Goal: Transaction & Acquisition: Purchase product/service

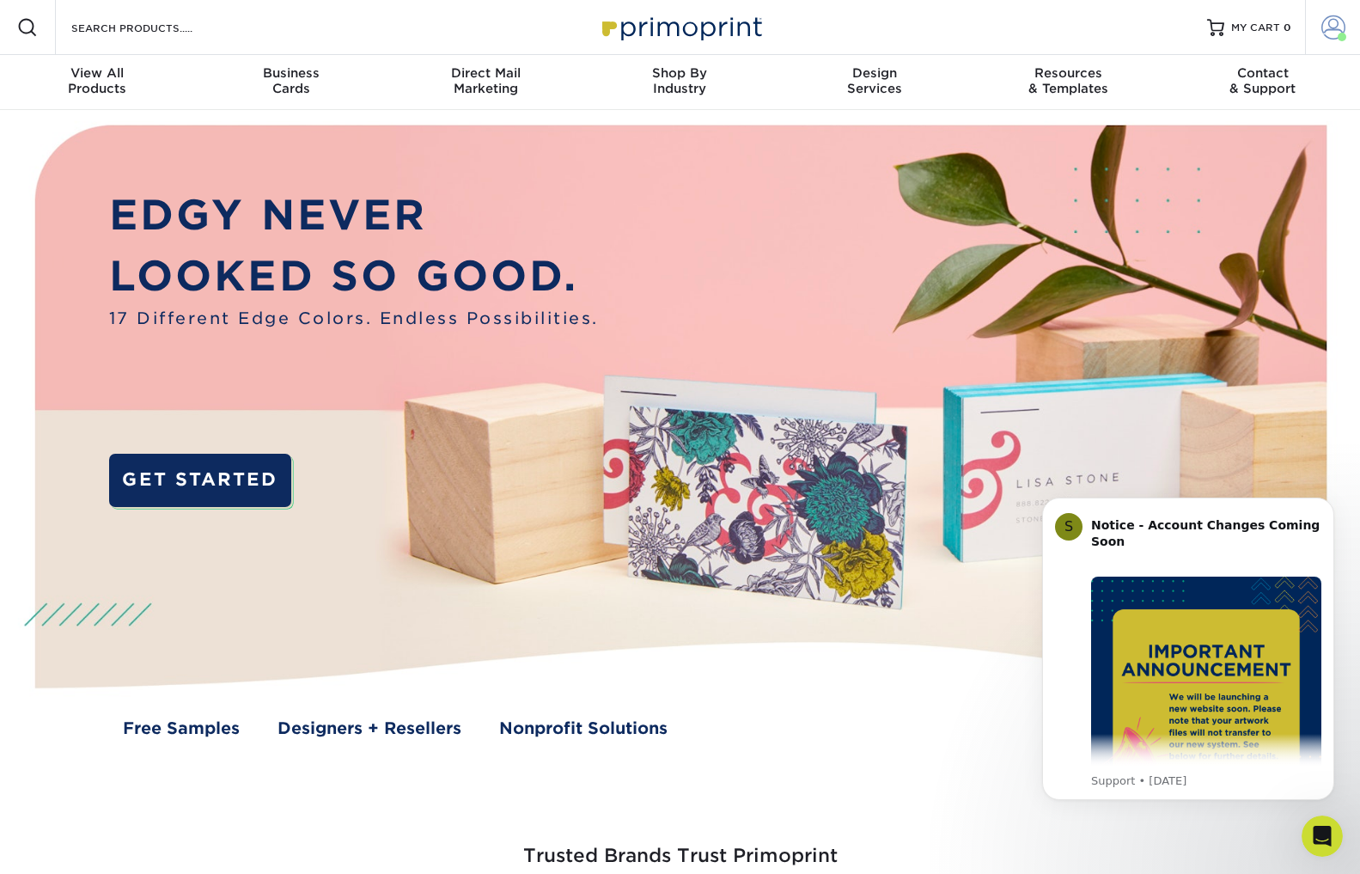
click at [1338, 25] on span at bounding box center [1334, 27] width 24 height 24
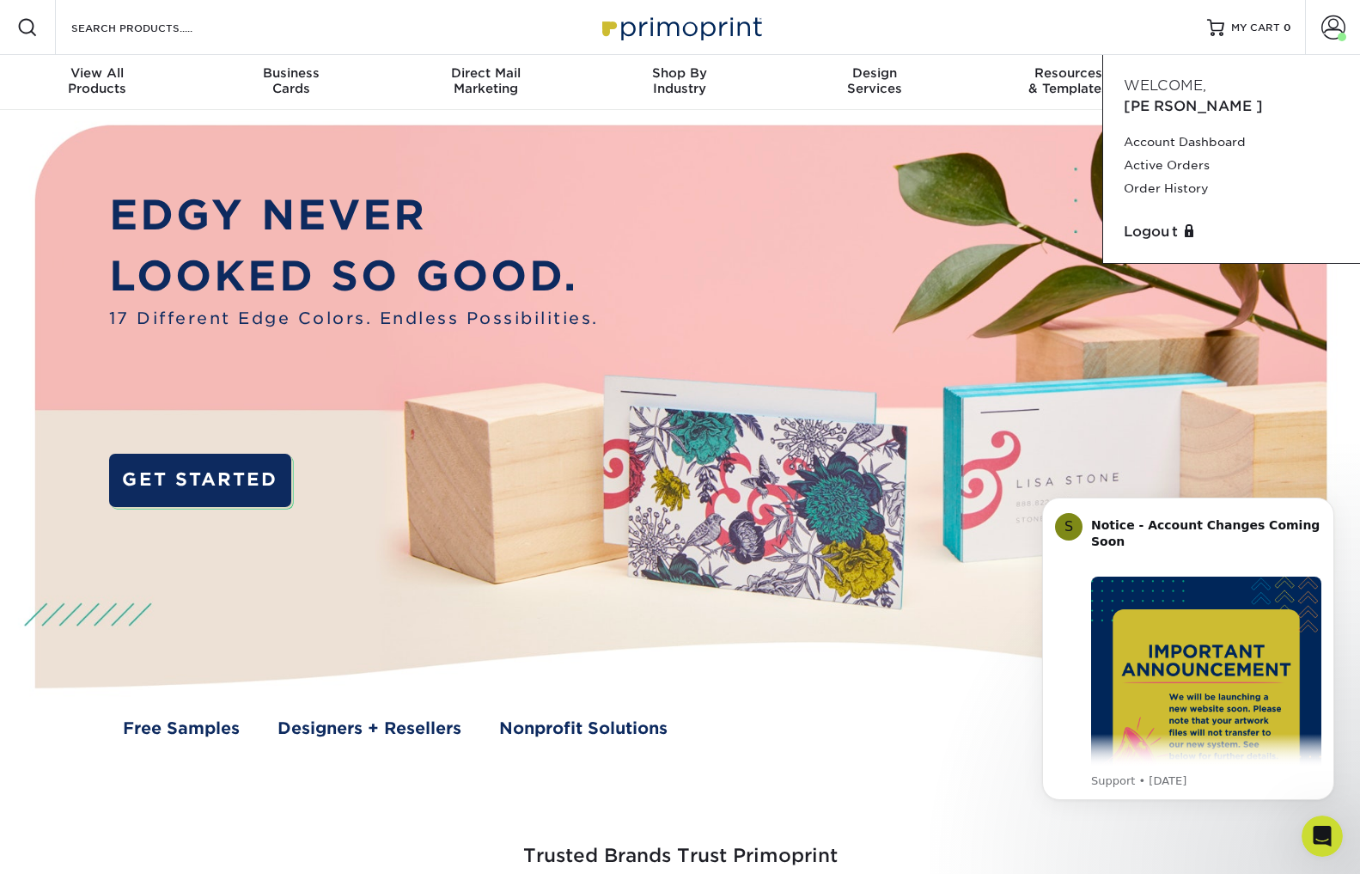
click at [966, 52] on div "Resources Menu Search Products Account [PERSON_NAME] Account Dashboard Active O…" at bounding box center [680, 27] width 1360 height 55
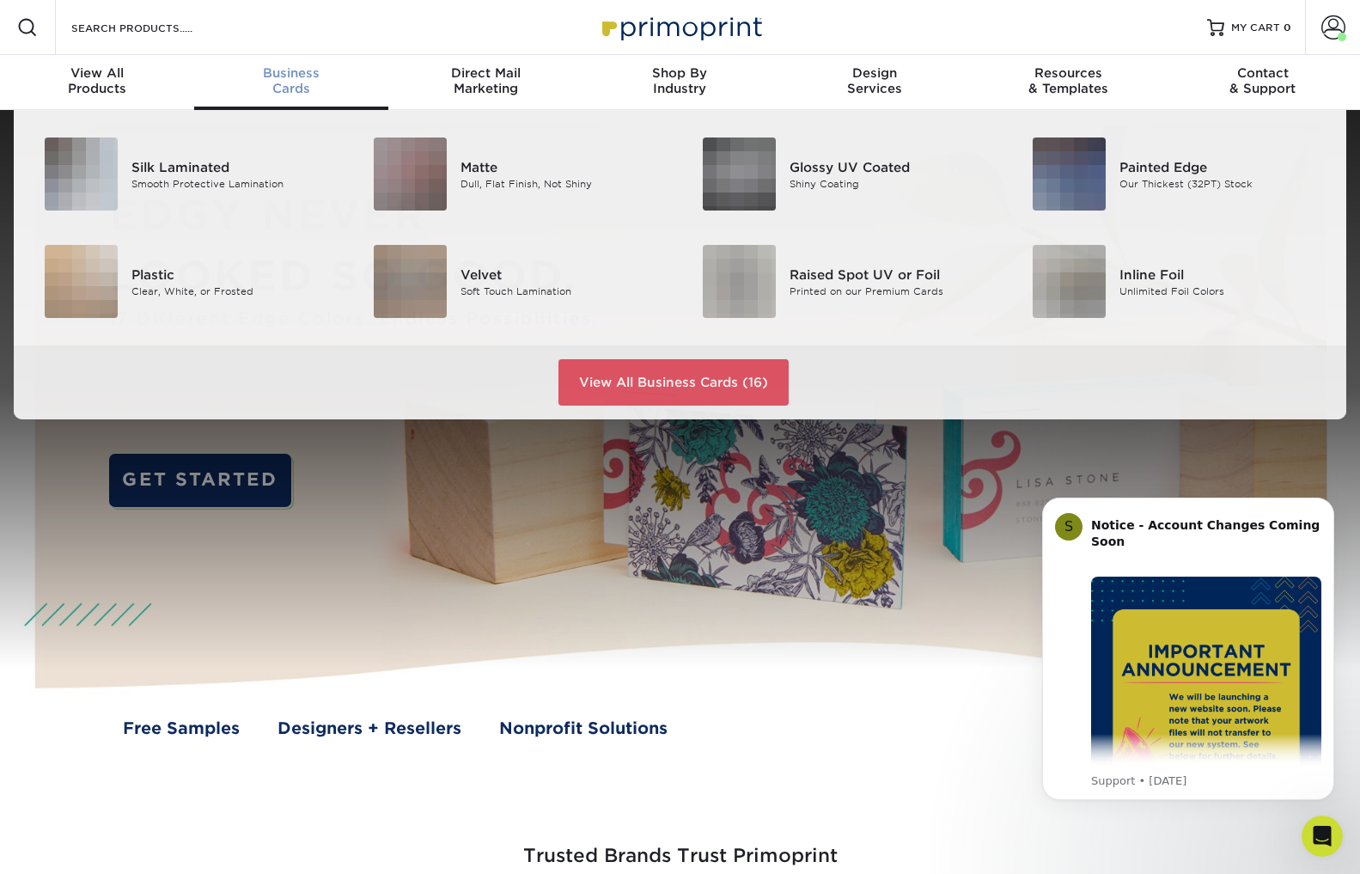
click at [296, 80] on span "Business" at bounding box center [291, 72] width 194 height 15
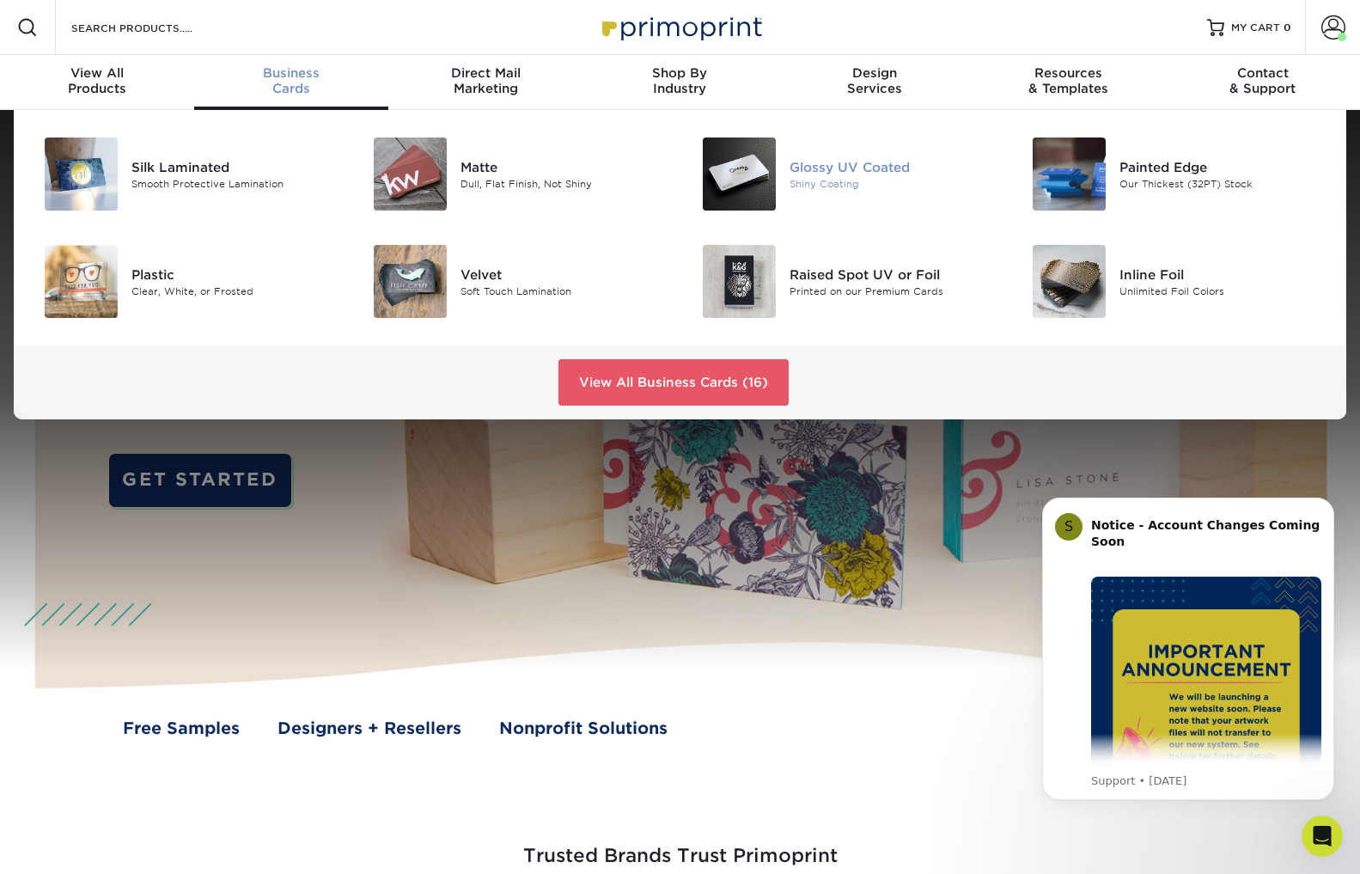
click at [807, 169] on div "Glossy UV Coated" at bounding box center [893, 166] width 207 height 19
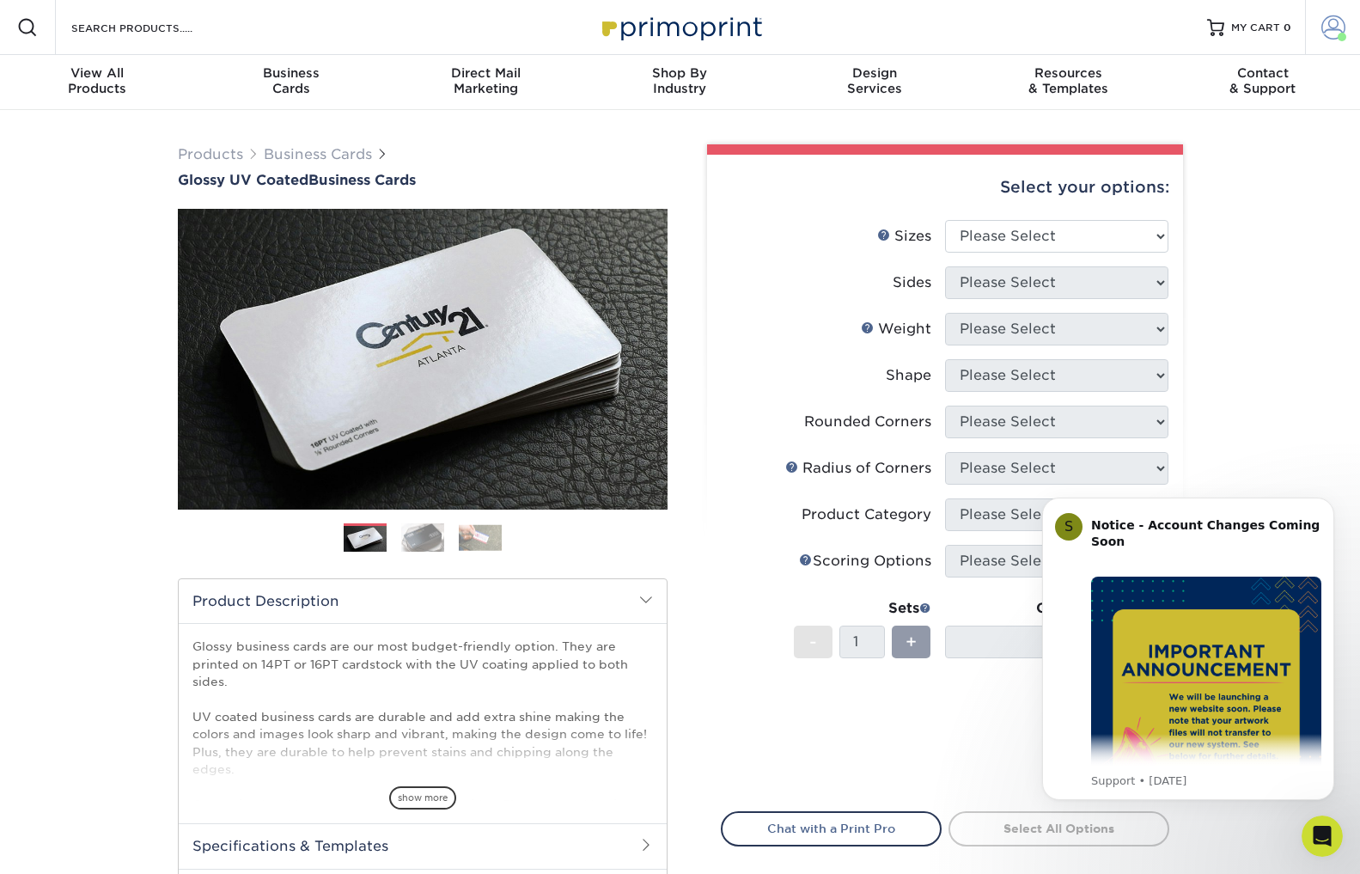
click at [1317, 24] on link "Account" at bounding box center [1332, 27] width 55 height 55
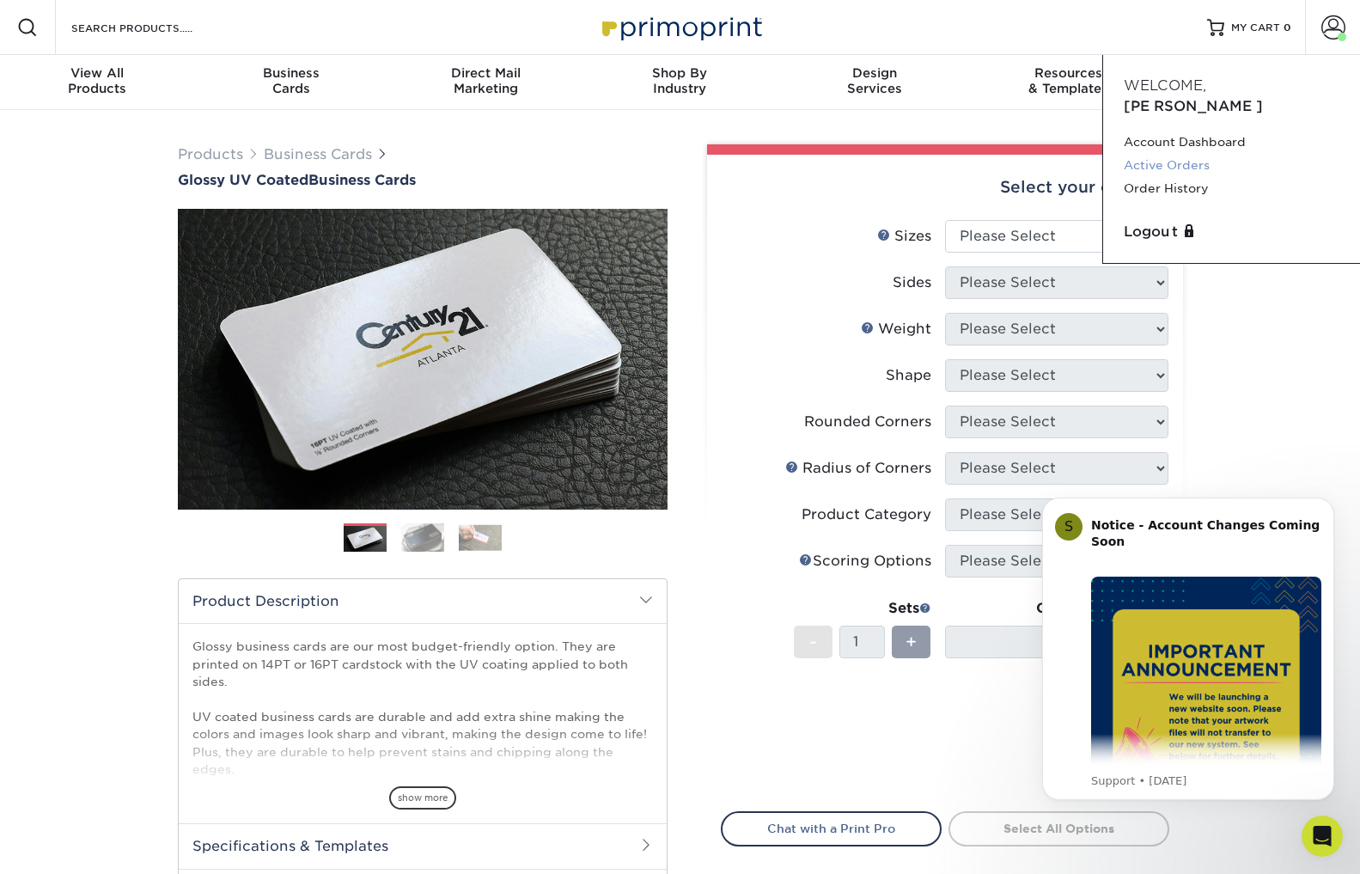
click at [1189, 154] on link "Active Orders" at bounding box center [1232, 165] width 216 height 23
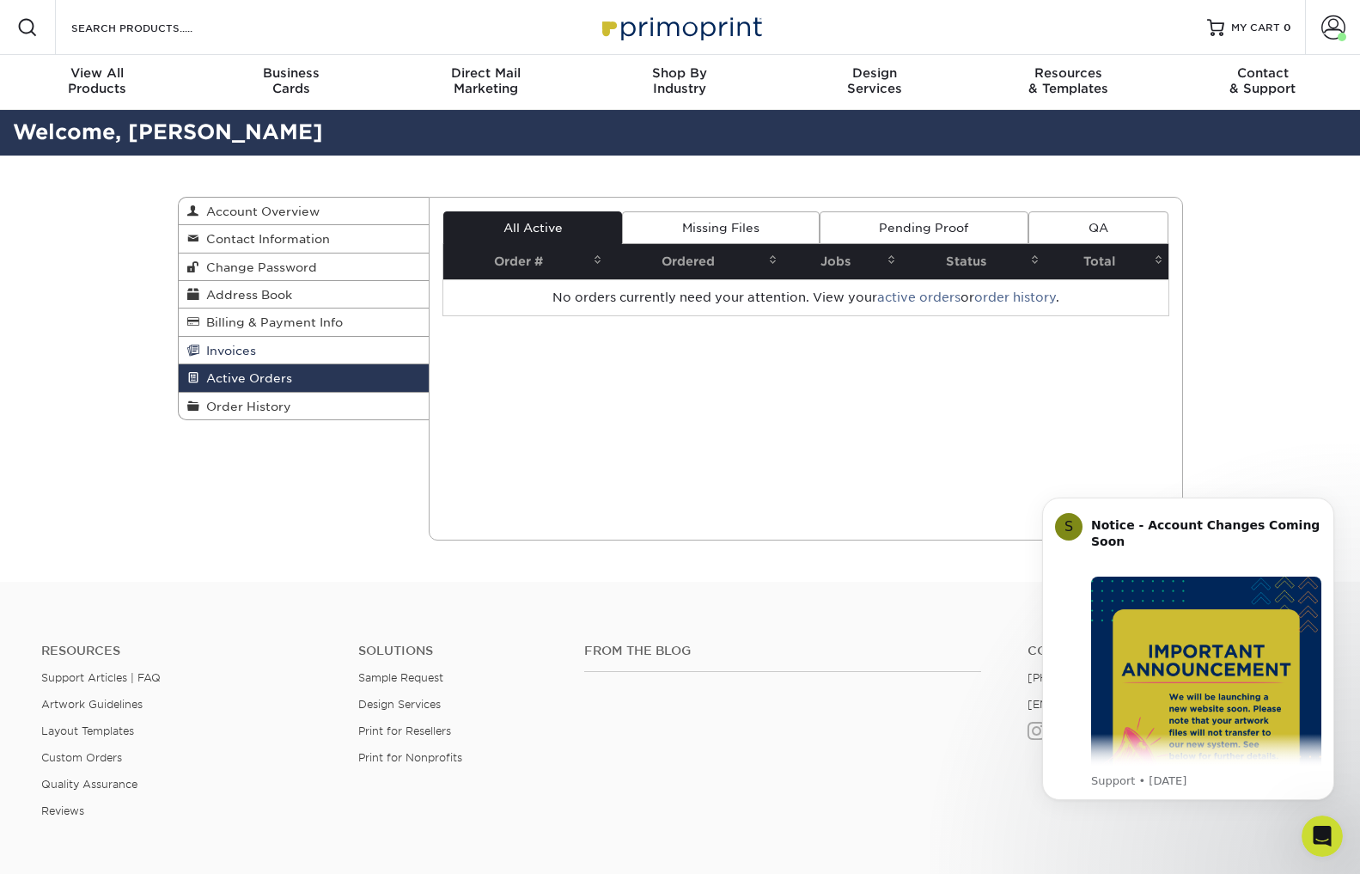
click at [246, 349] on span "Invoices" at bounding box center [227, 351] width 57 height 14
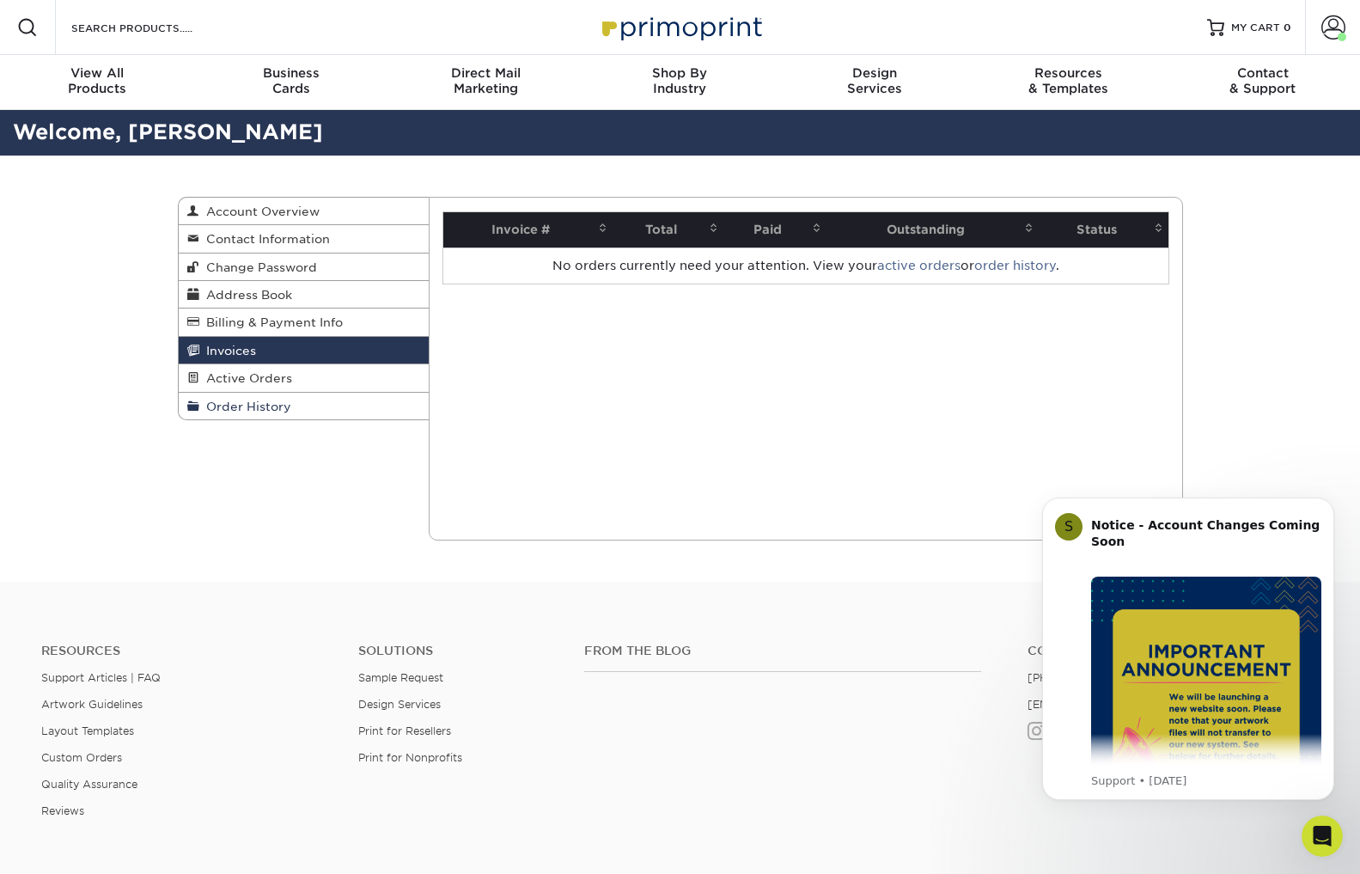
click at [230, 402] on span "Order History" at bounding box center [245, 407] width 92 height 14
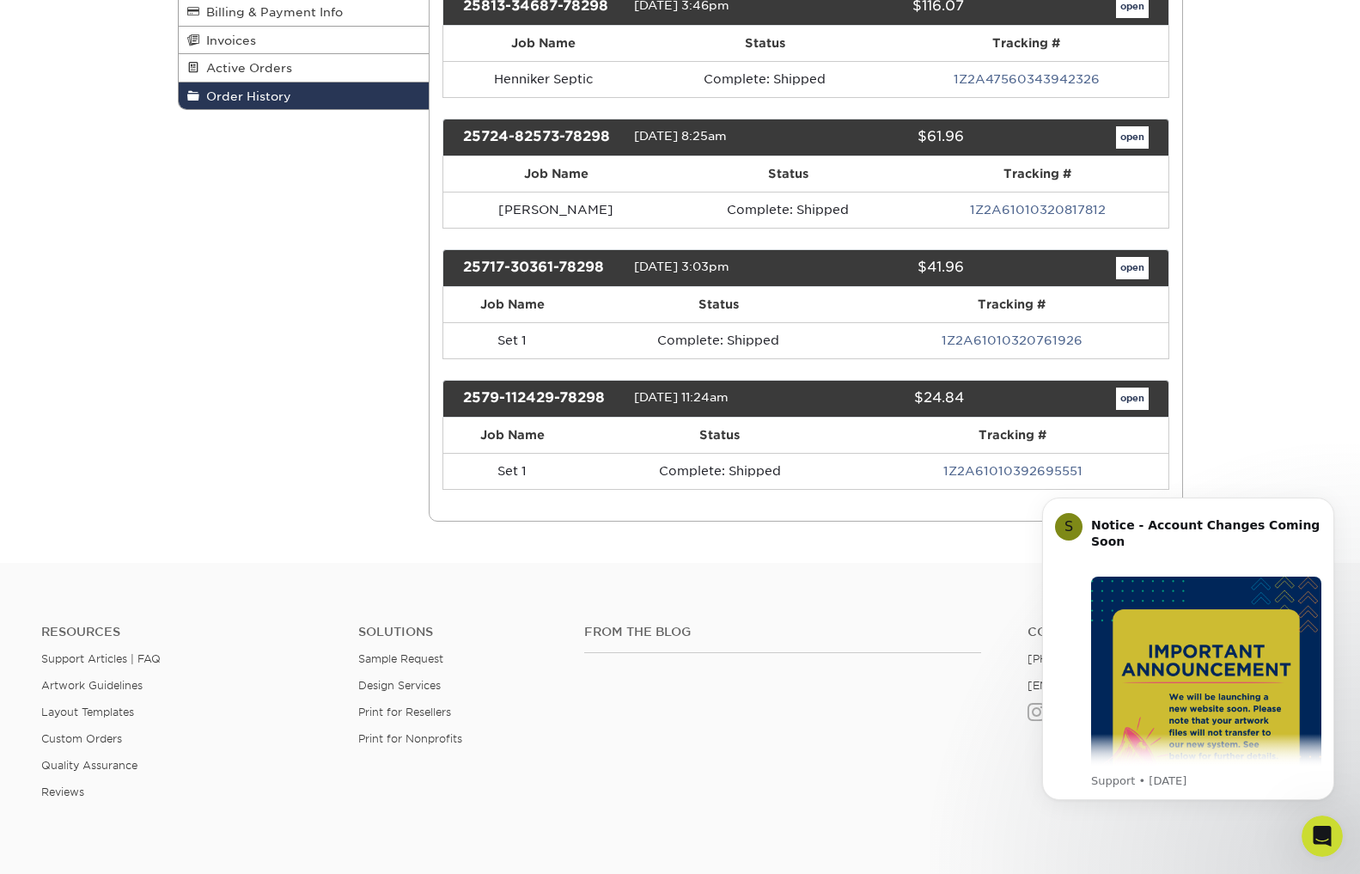
scroll to position [309, 0]
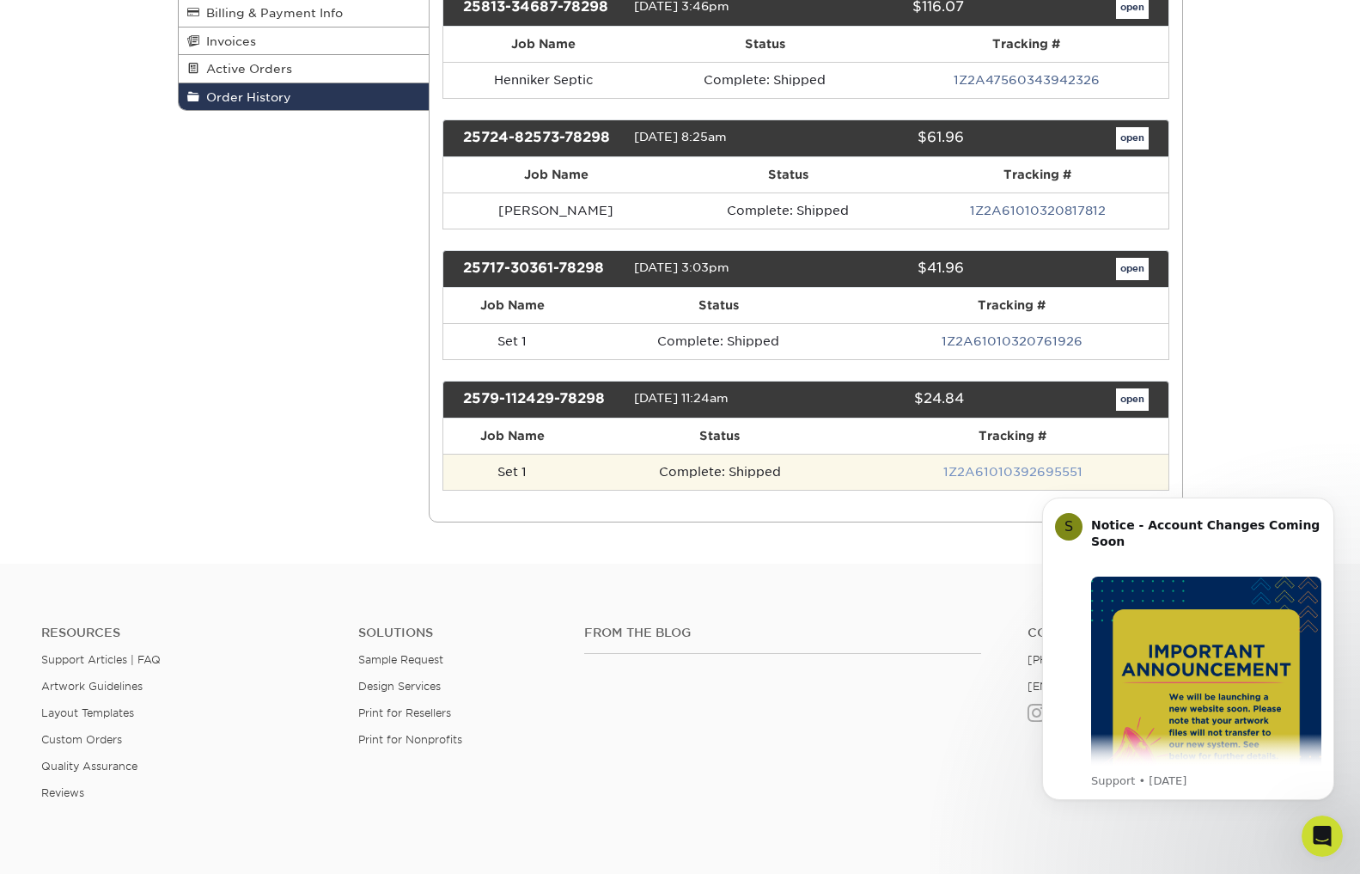
click at [981, 467] on link "1Z2A61010392695551" at bounding box center [1013, 472] width 139 height 14
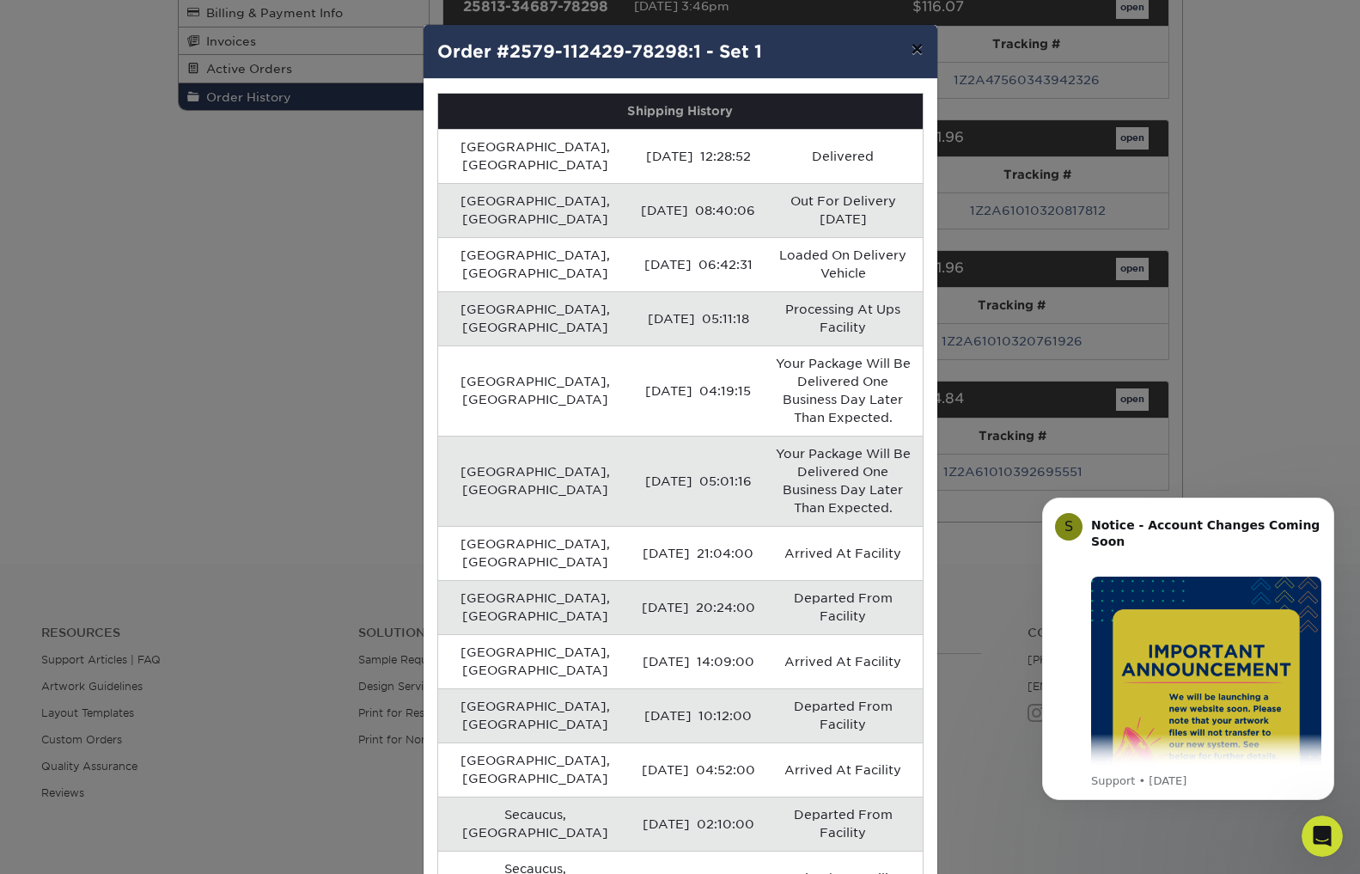
click at [913, 49] on button "×" at bounding box center [917, 49] width 40 height 48
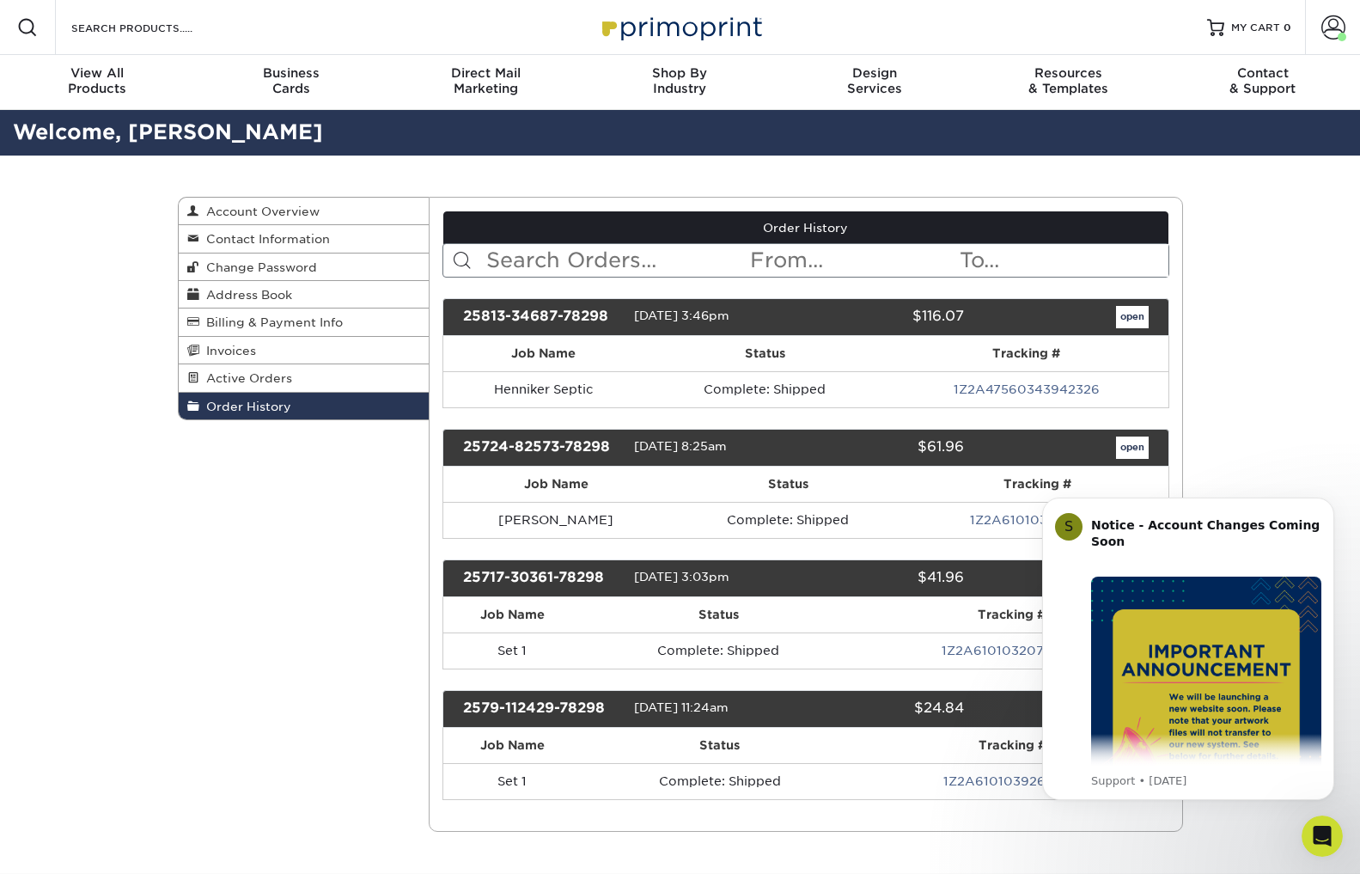
scroll to position [0, 0]
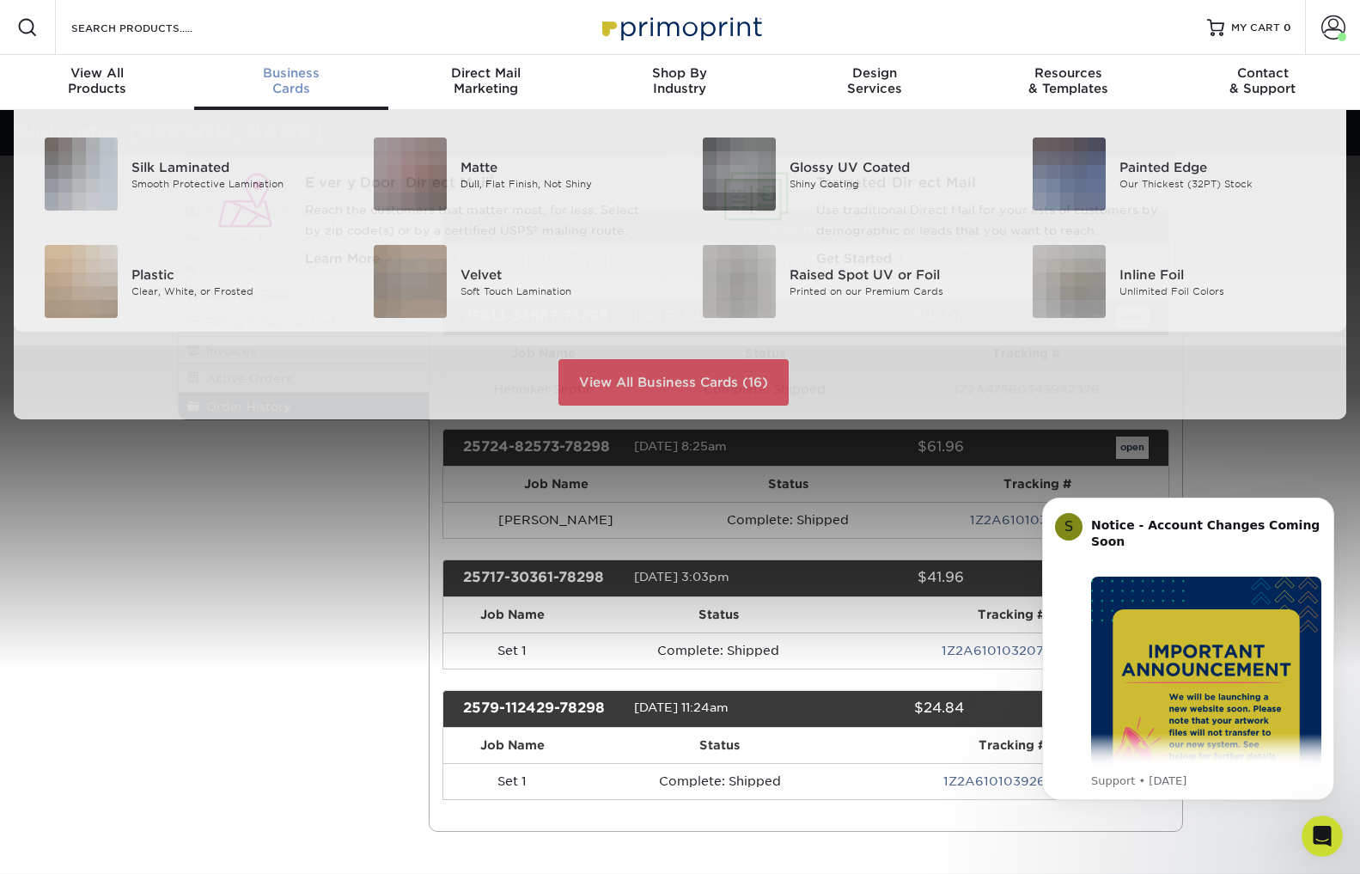
click at [294, 77] on span "Business" at bounding box center [291, 72] width 194 height 15
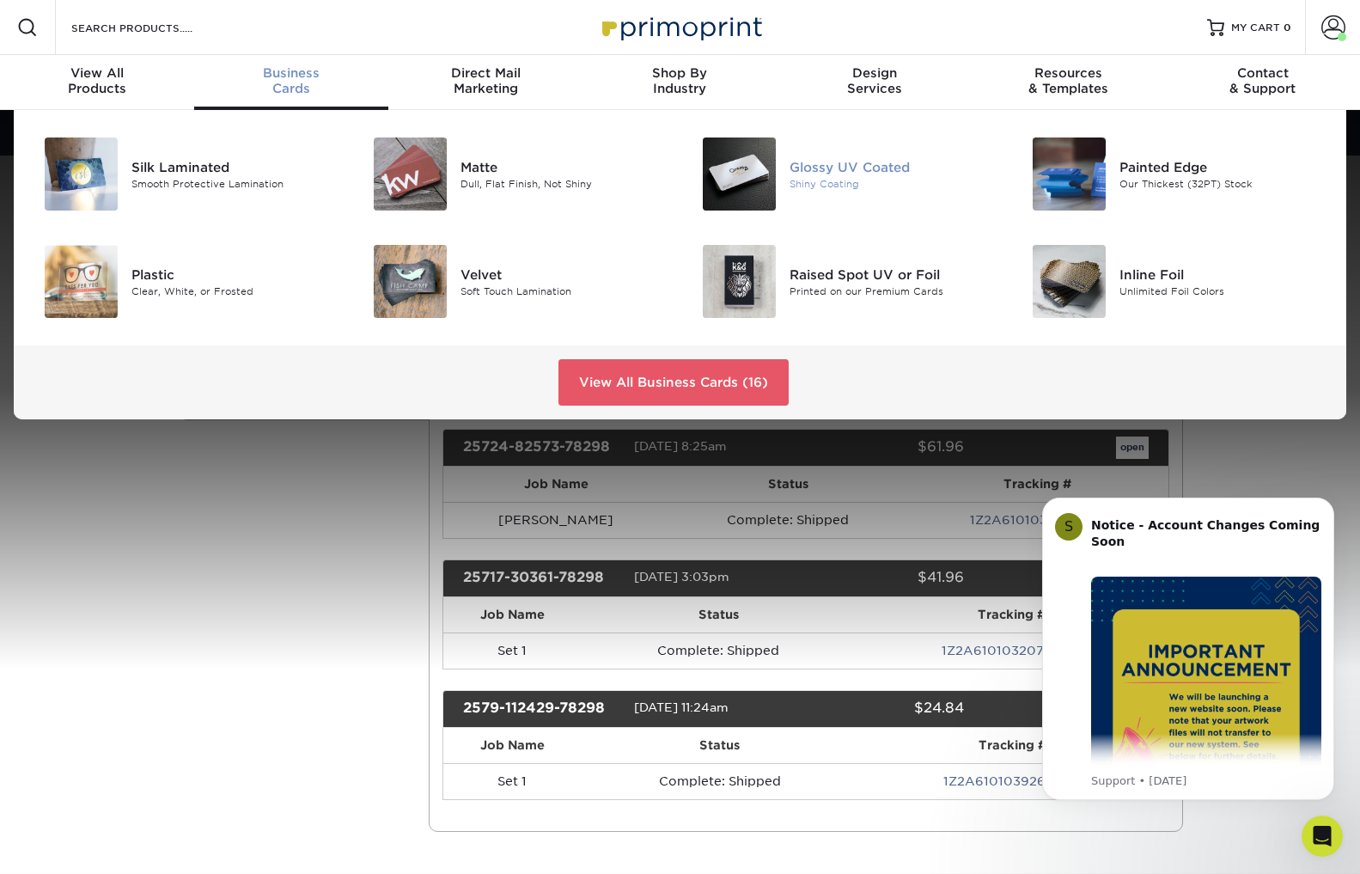
click at [811, 170] on div "Glossy UV Coated" at bounding box center [893, 166] width 207 height 19
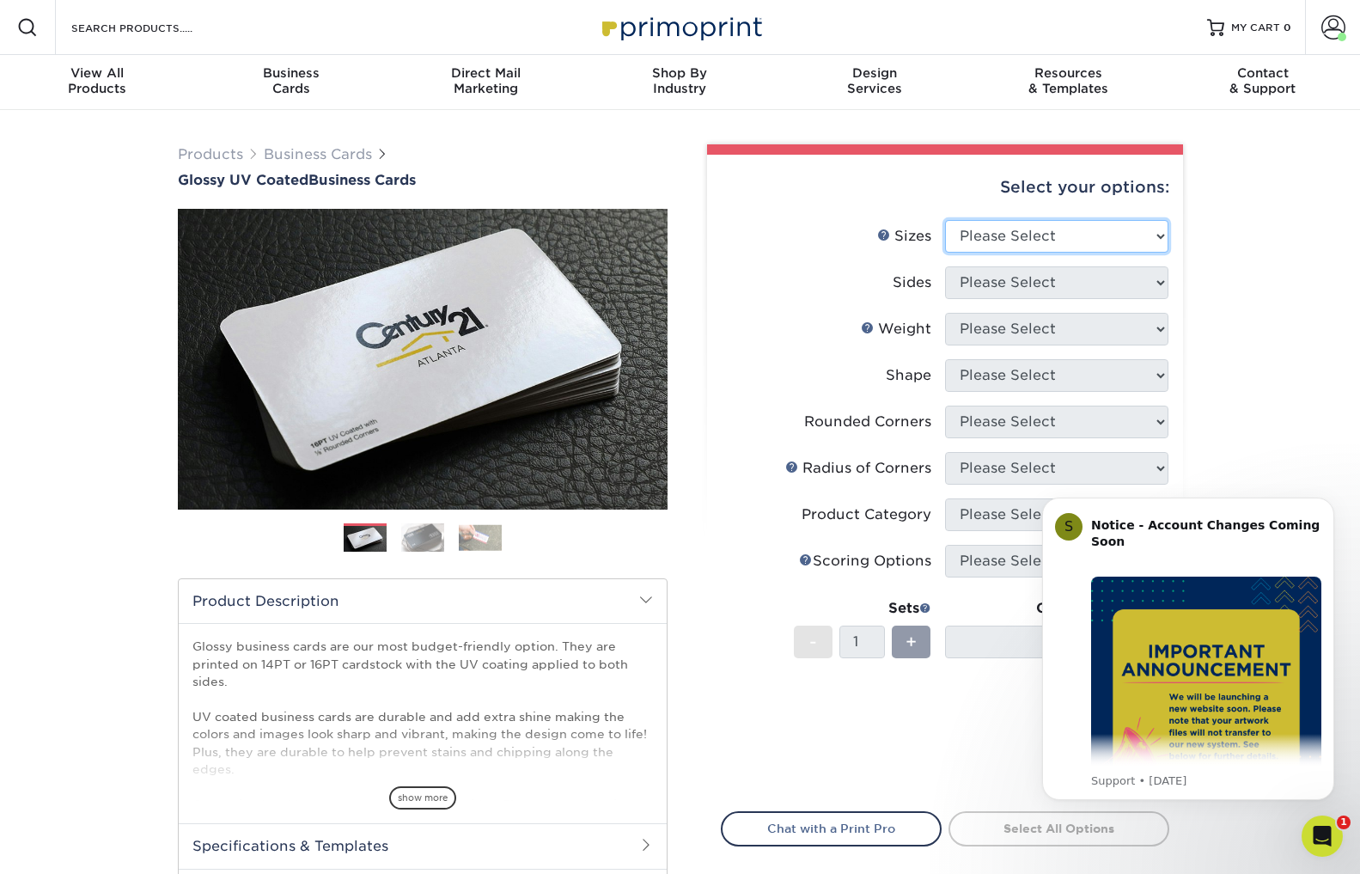
select select "2.00x3.50"
select select "13abbda7-1d64-4f25-8bb2-c179b224825d"
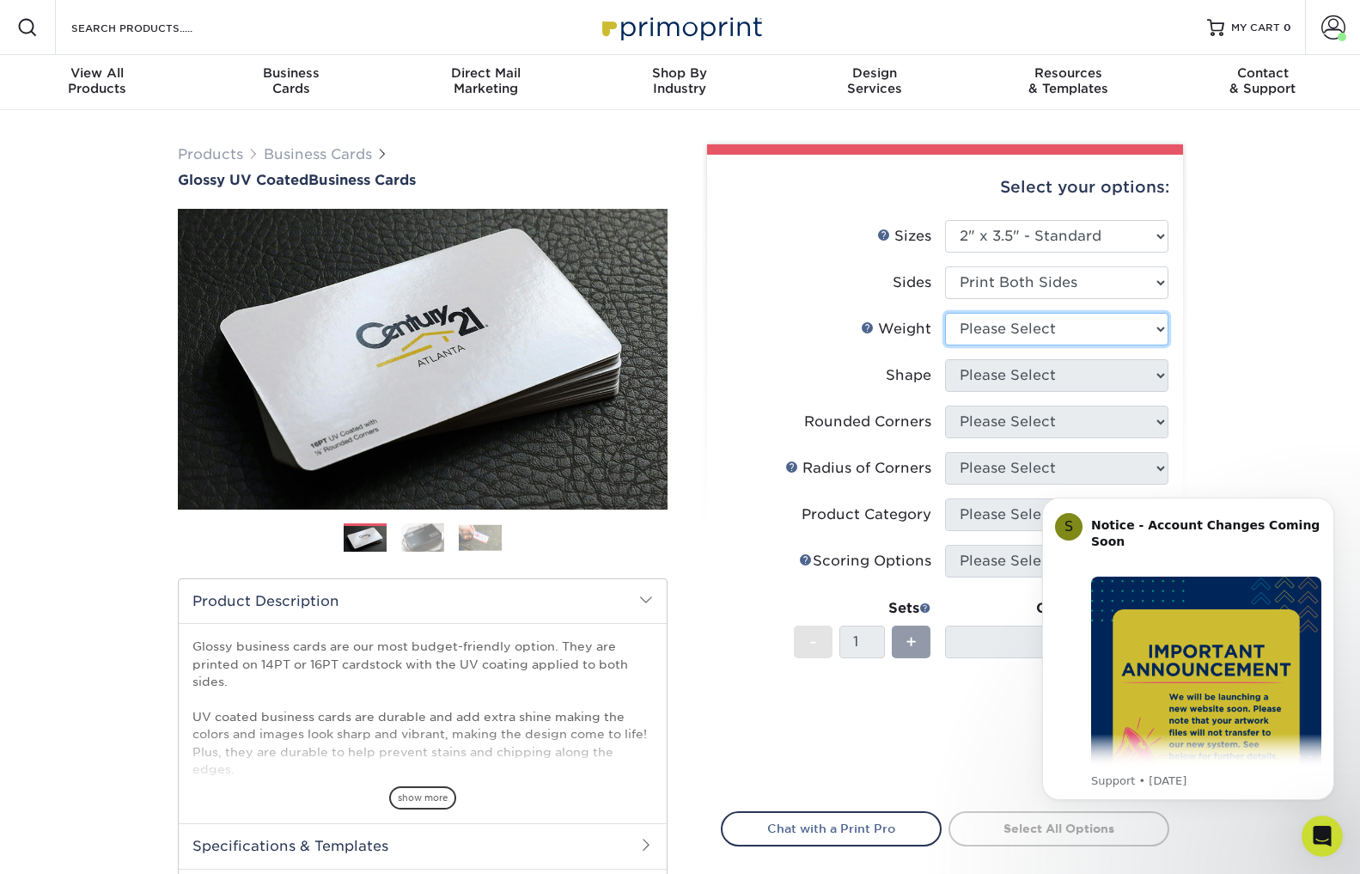
select select "14PT"
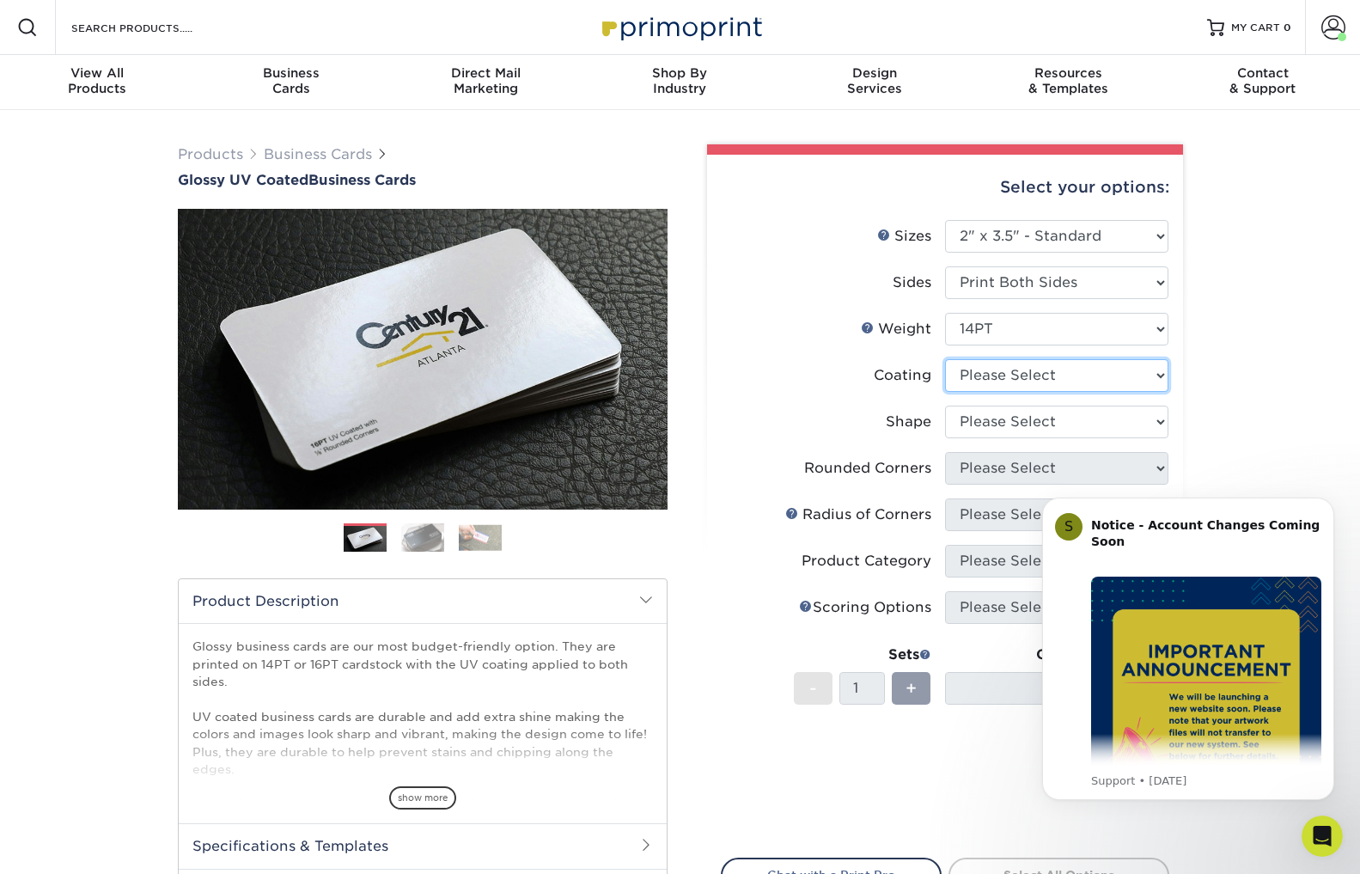
select select "ae367451-b2b8-45df-a344-0f05b6a12993"
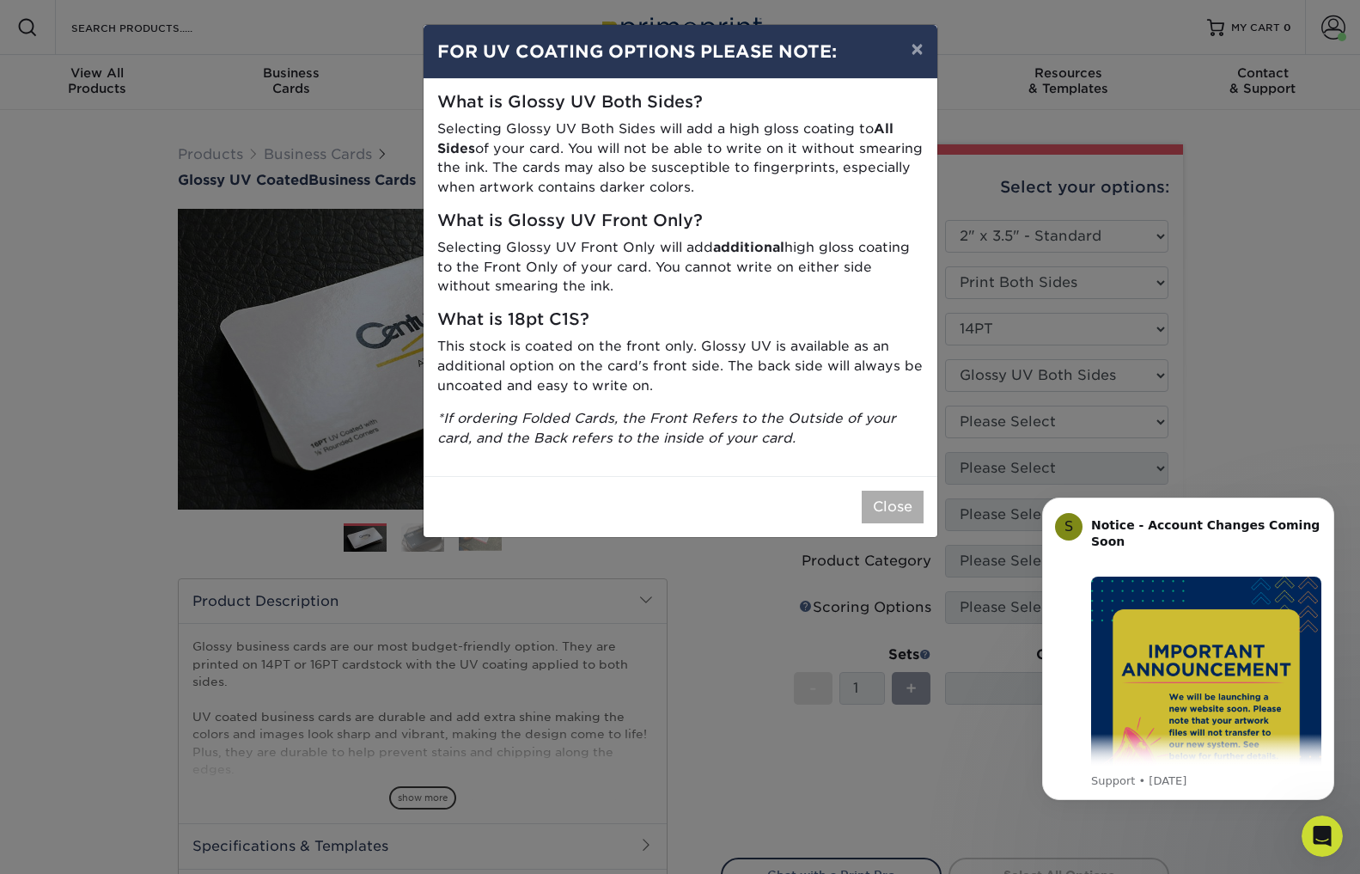
click at [881, 498] on button "Close" at bounding box center [893, 507] width 62 height 33
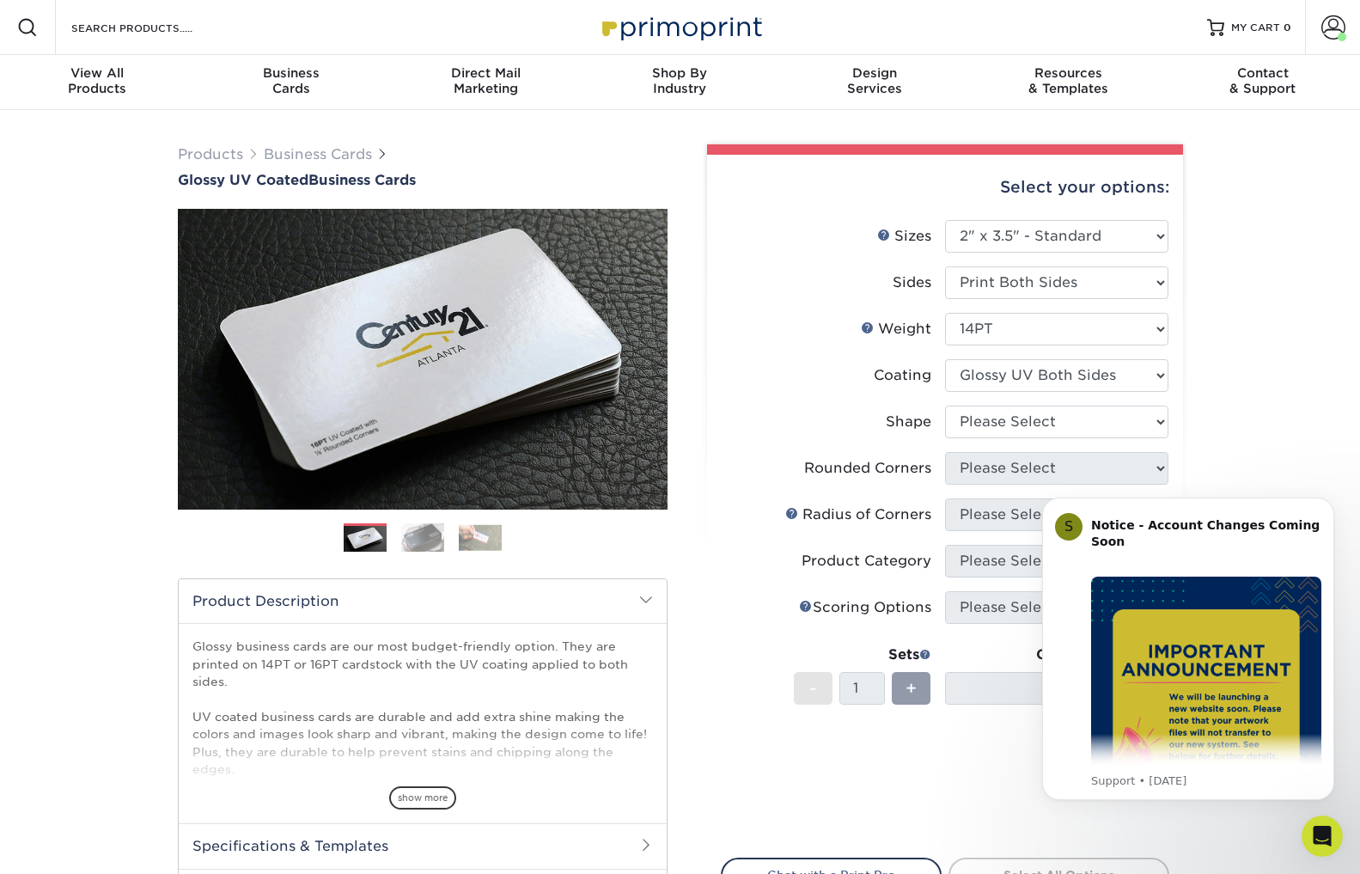
scroll to position [31, 0]
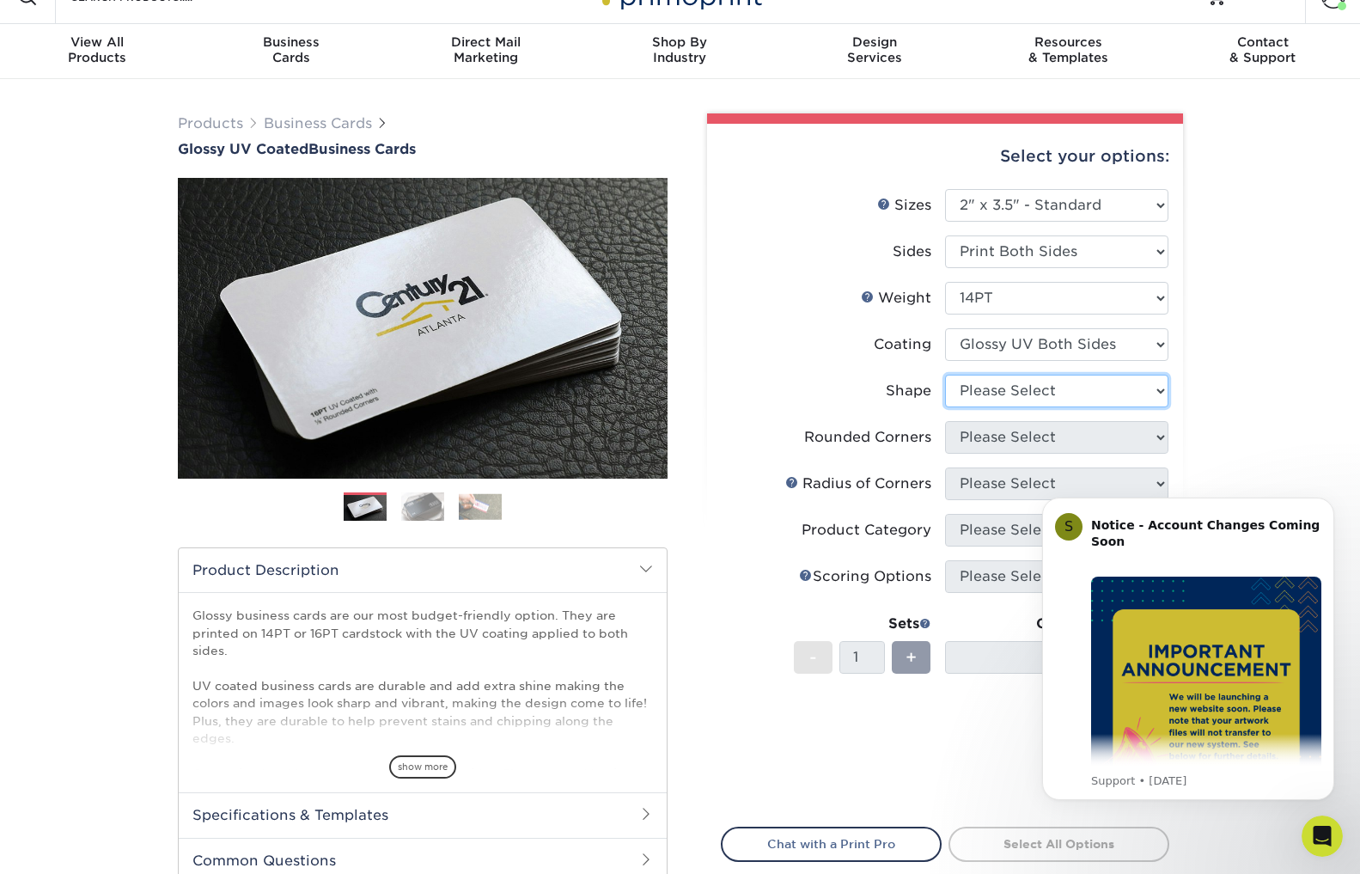
select select "standard"
select select "0"
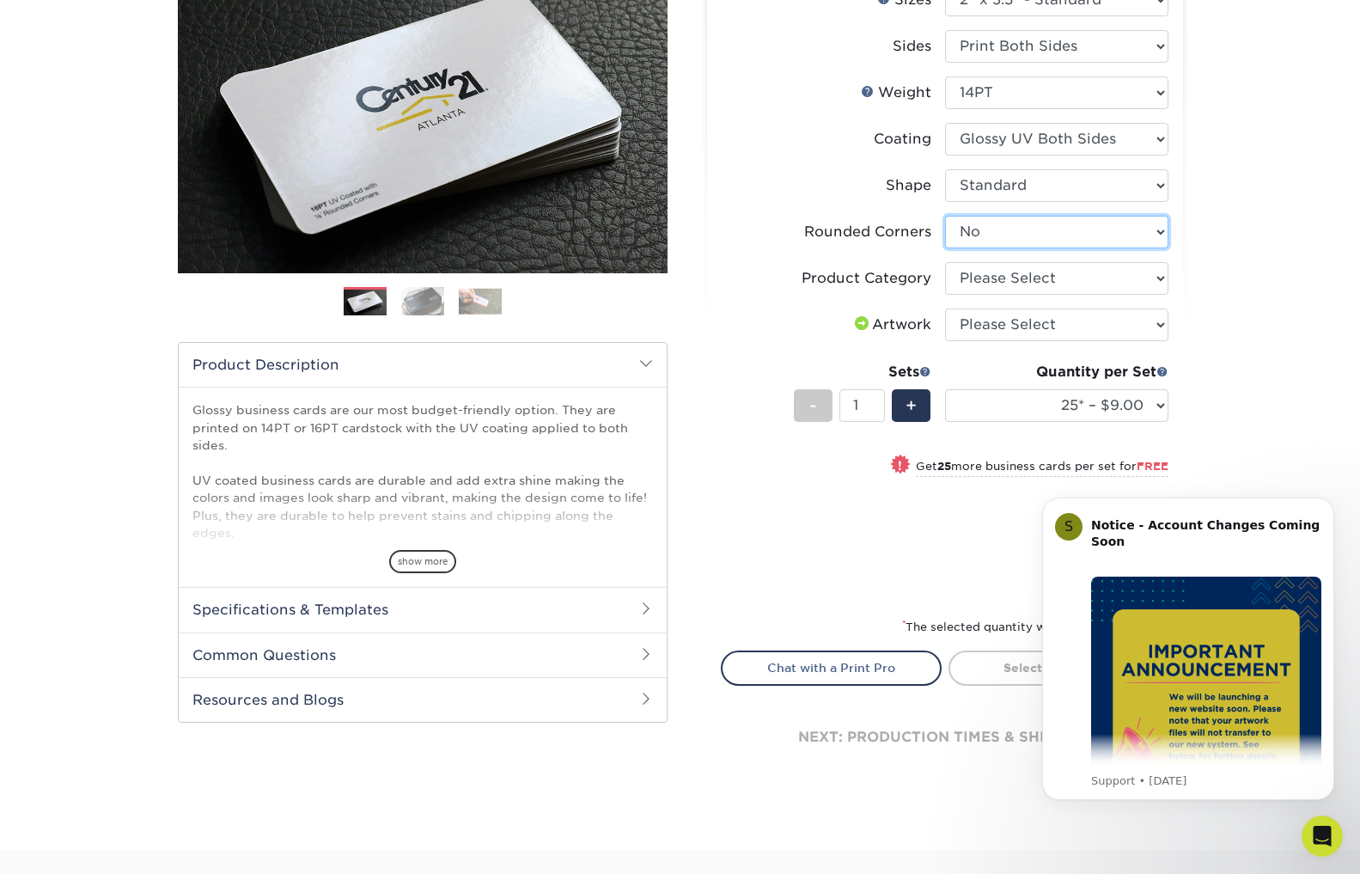
scroll to position [236, 0]
select select "3b5148f1-0588-4f88-a218-97bcfdce65c1"
select select "upload"
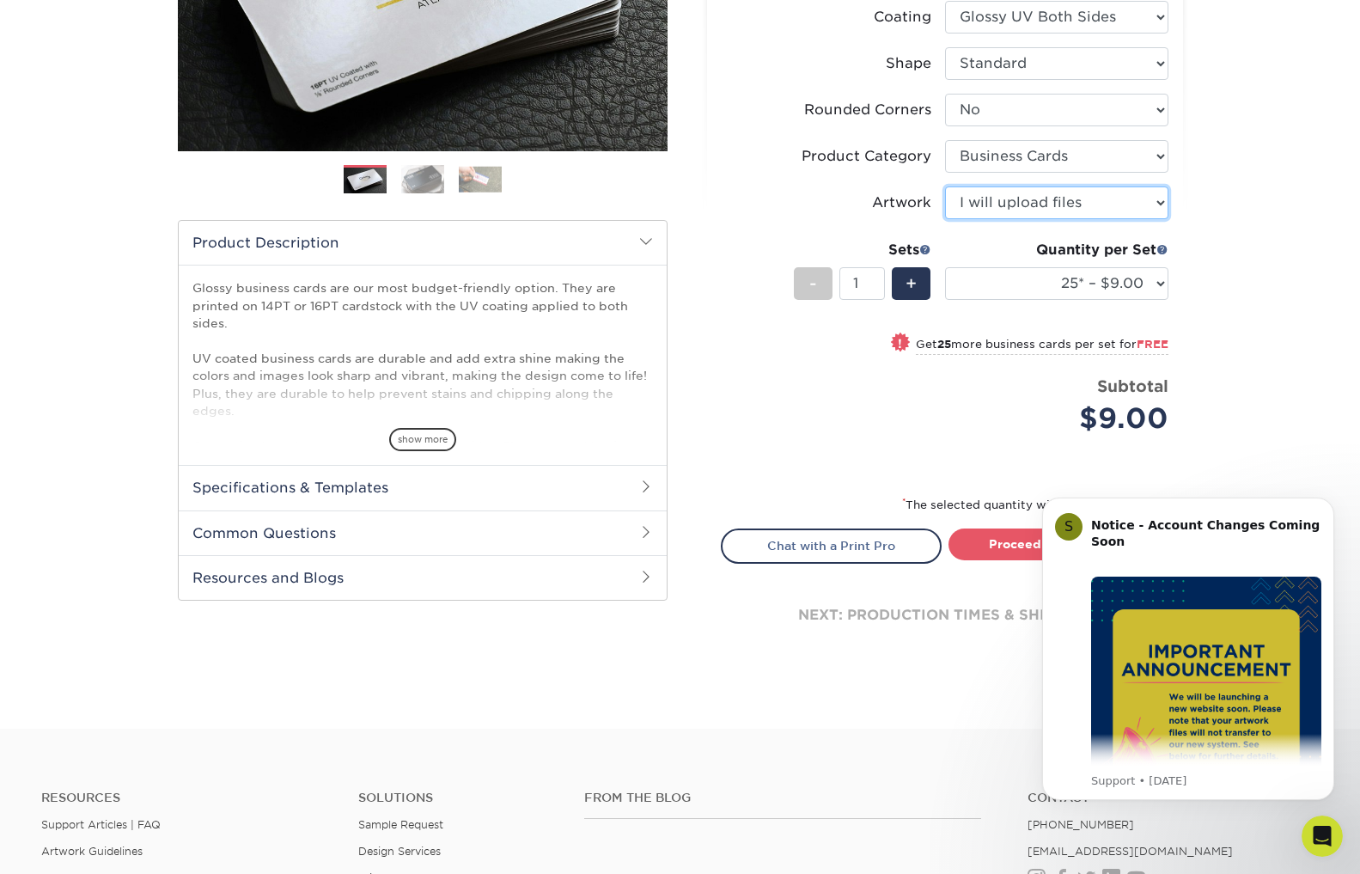
scroll to position [374, 0]
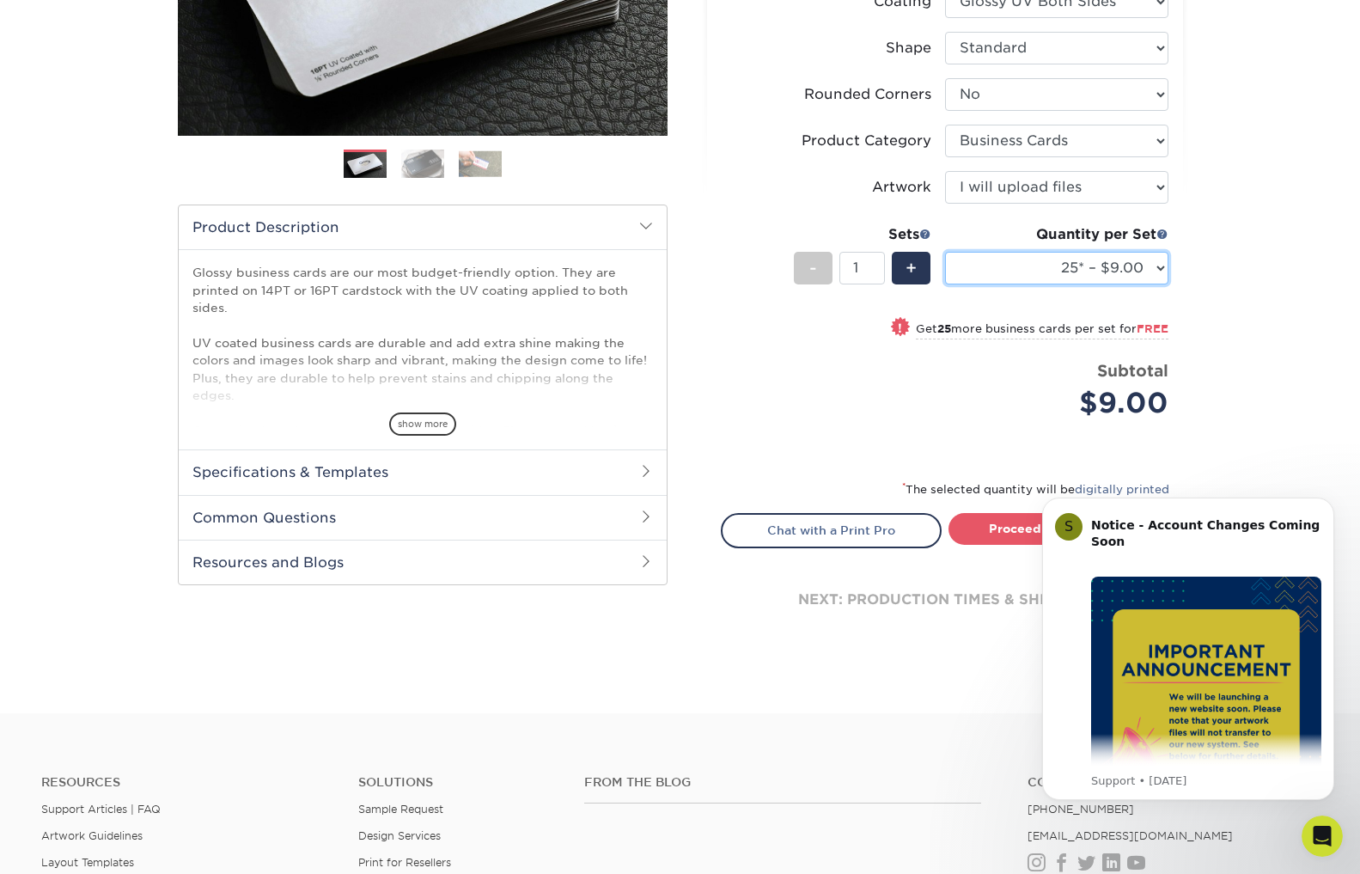
select select "250* – $17.00"
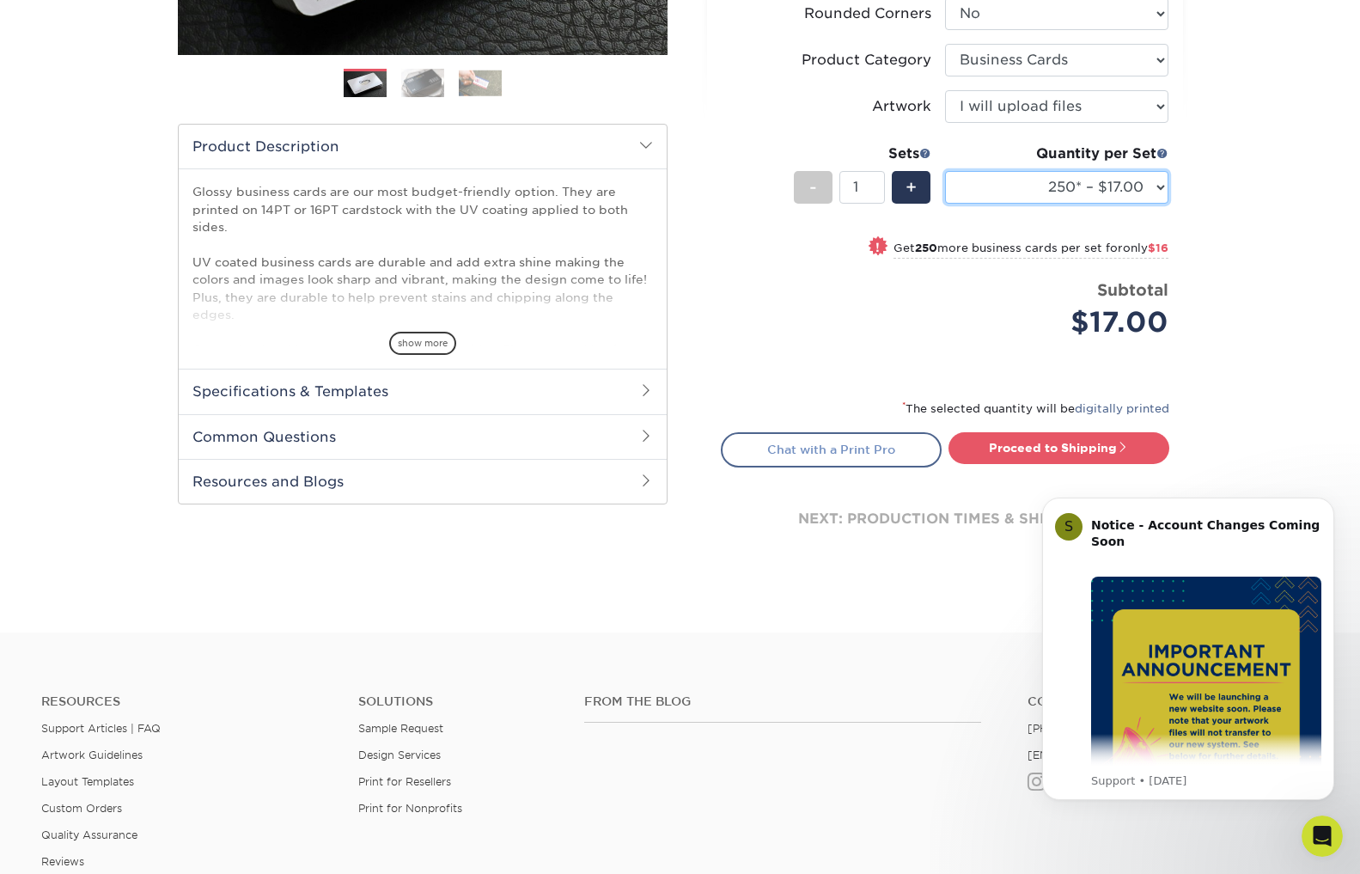
scroll to position [500, 0]
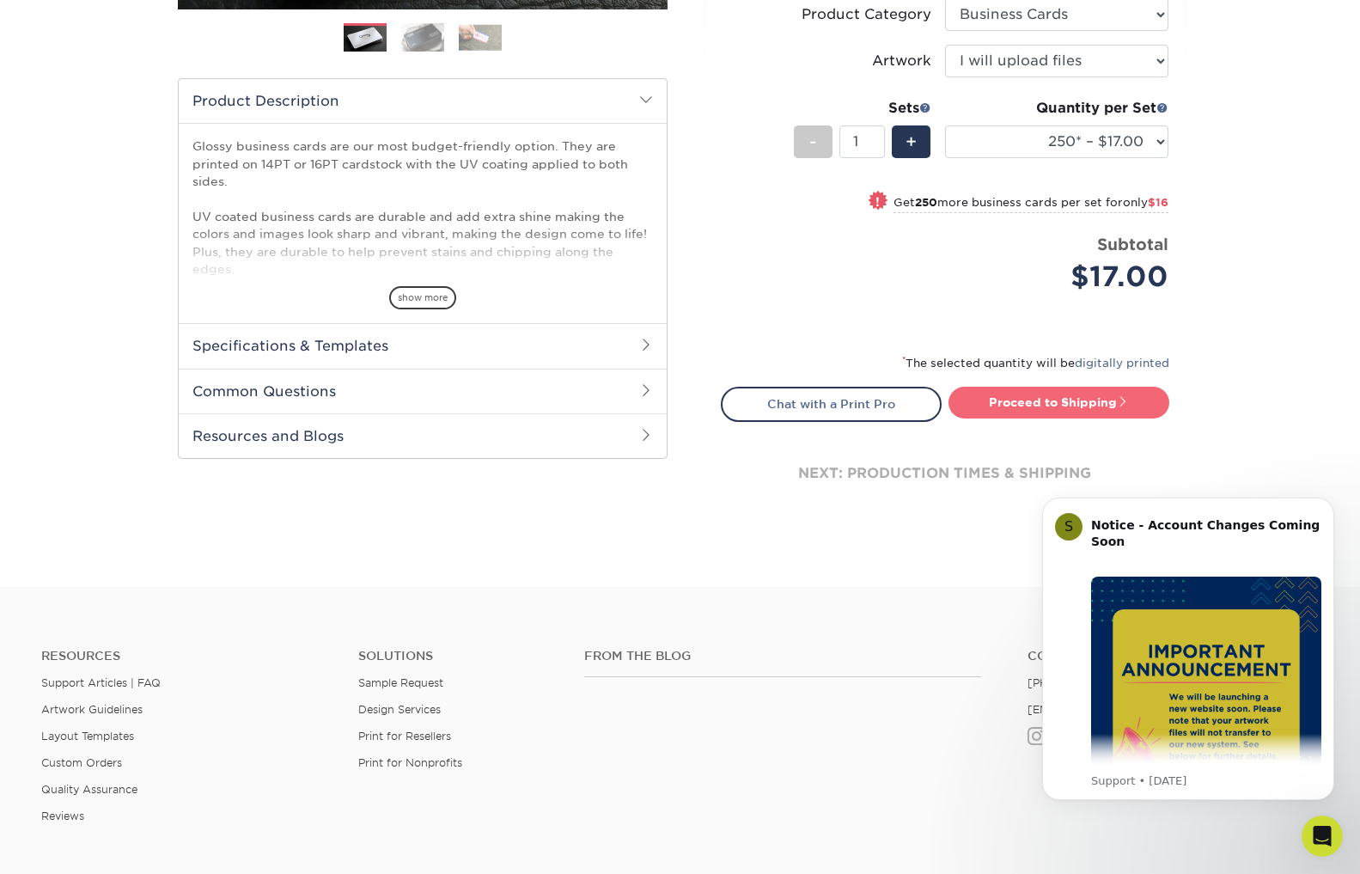
click at [1046, 405] on link "Proceed to Shipping" at bounding box center [1059, 402] width 221 height 31
type input "Set 1"
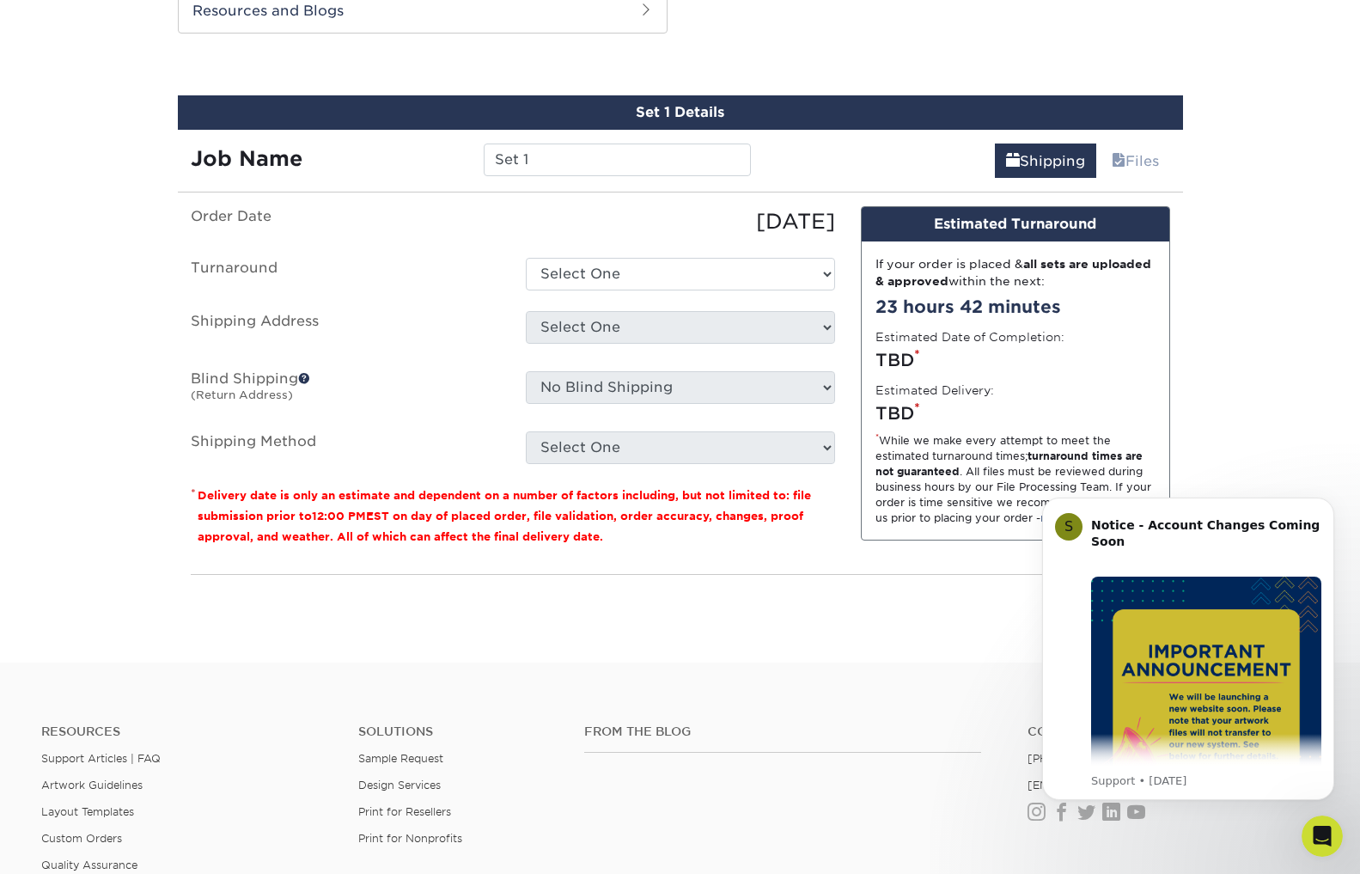
scroll to position [932, 0]
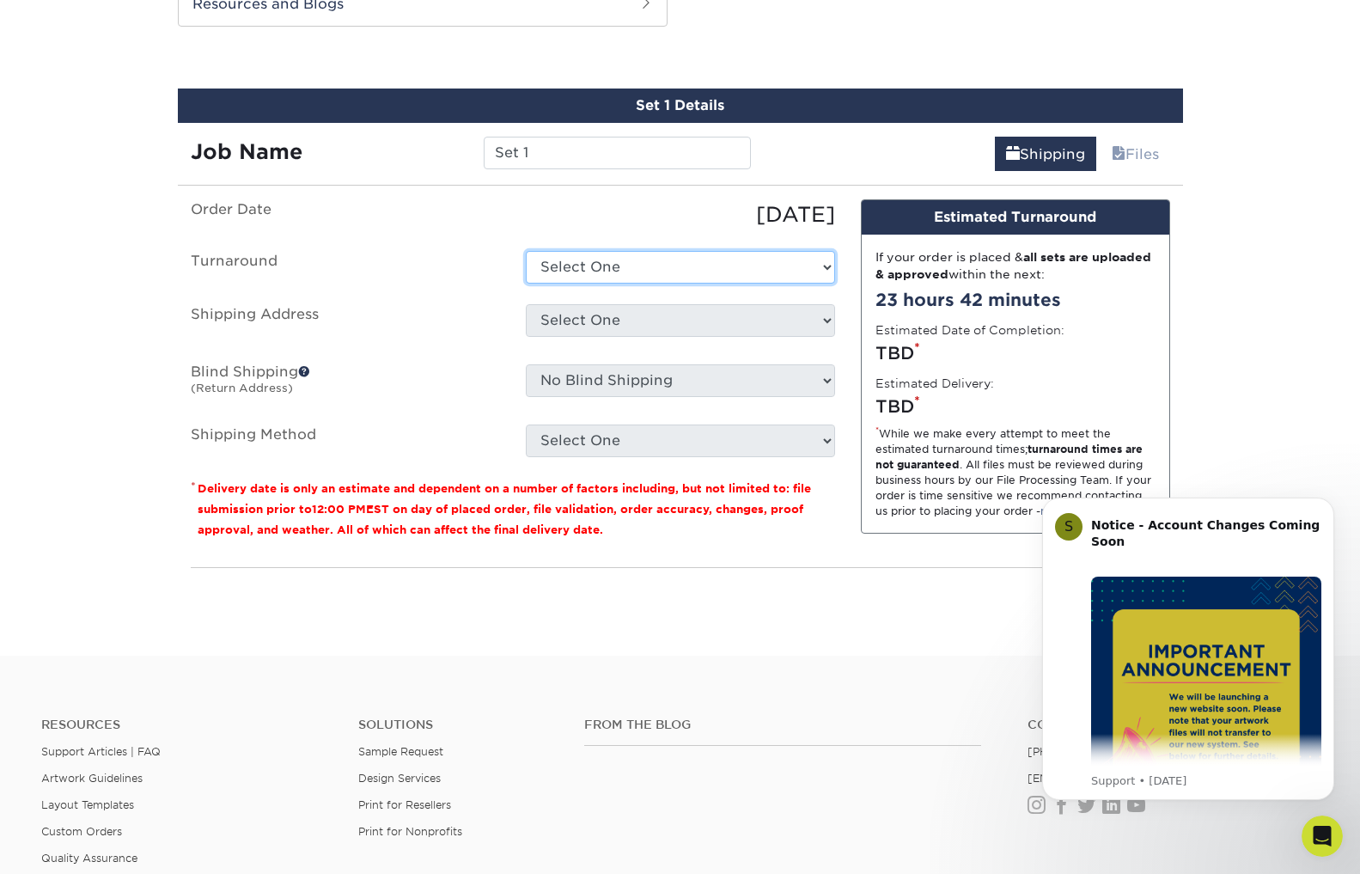
select select "2e813298-a2ed-4903-a336-1d833251102b"
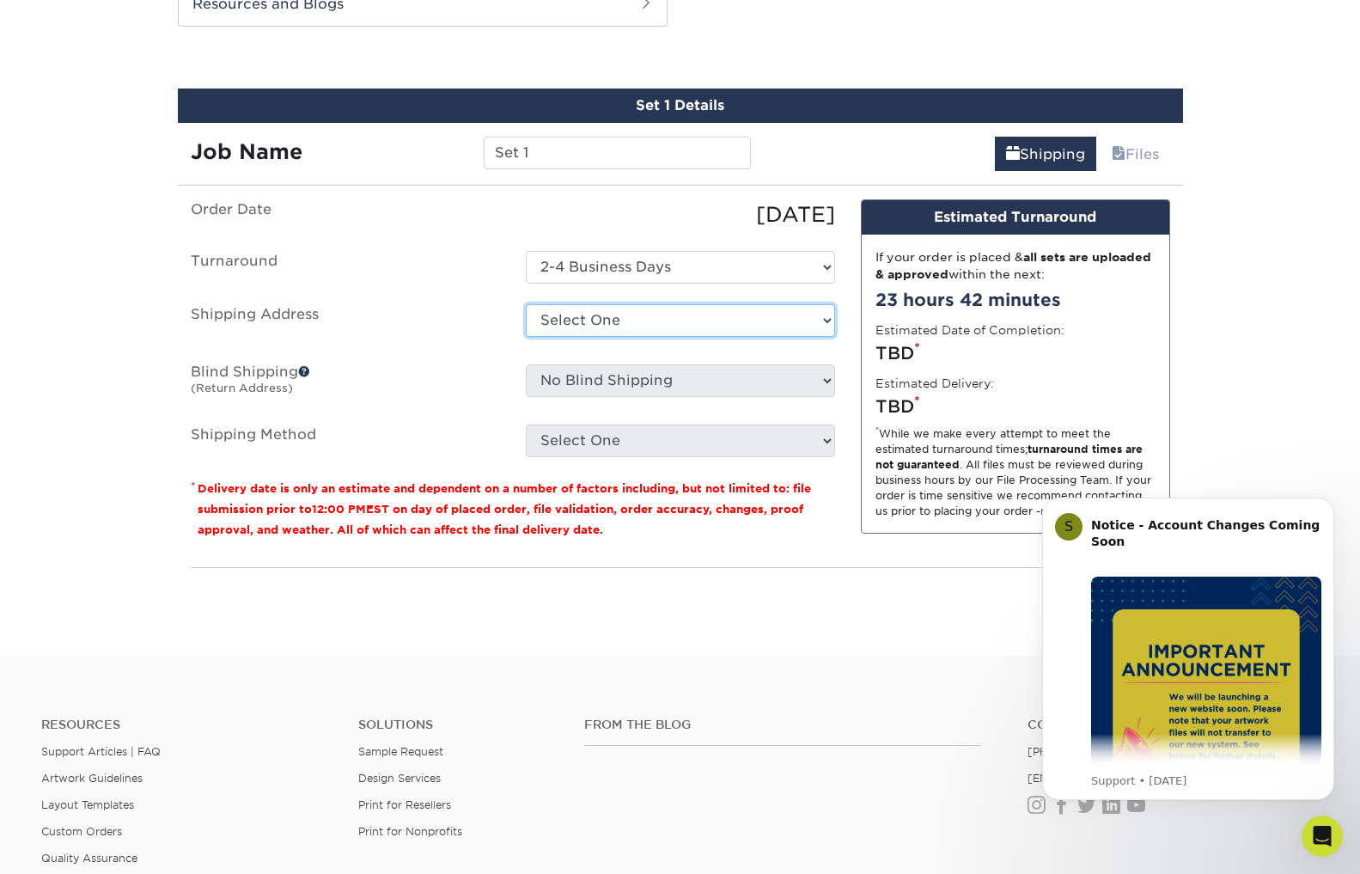
select select "284131"
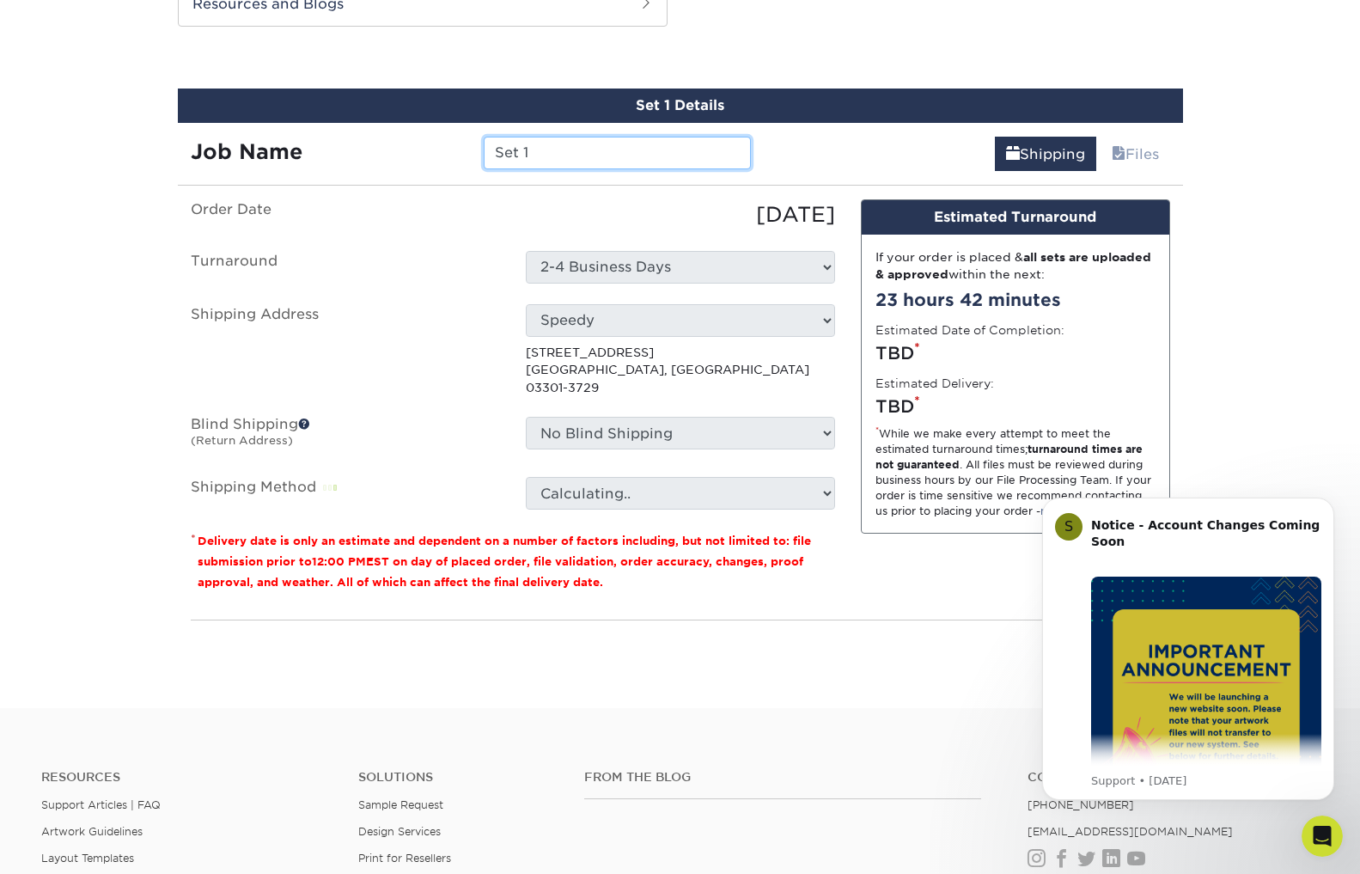
click at [537, 146] on input "Set 1" at bounding box center [617, 153] width 267 height 33
drag, startPoint x: 537, startPoint y: 154, endPoint x: 452, endPoint y: 152, distance: 85.1
click at [452, 152] on div "Job Name Set 1" at bounding box center [471, 153] width 587 height 33
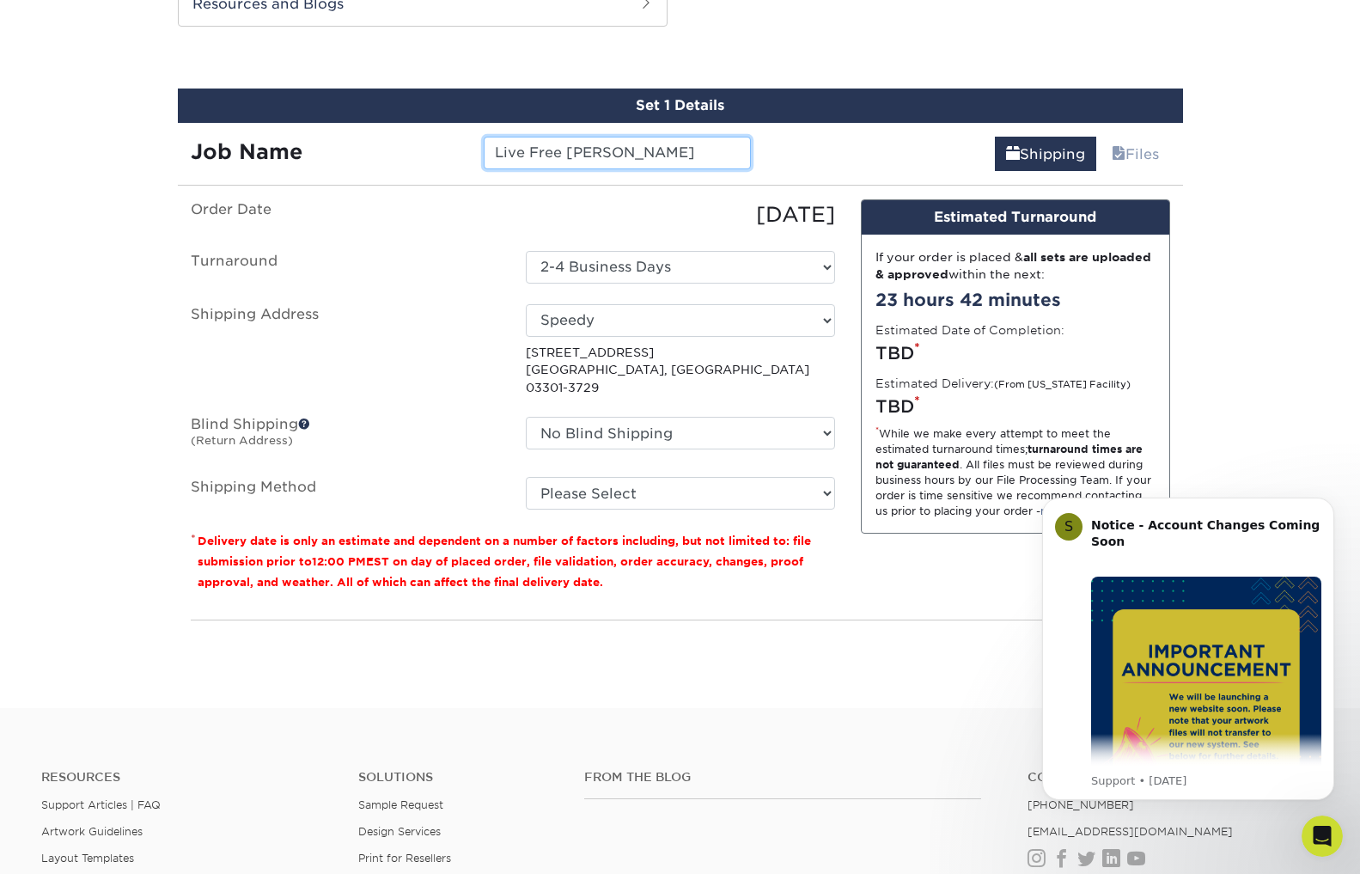
scroll to position [934, 0]
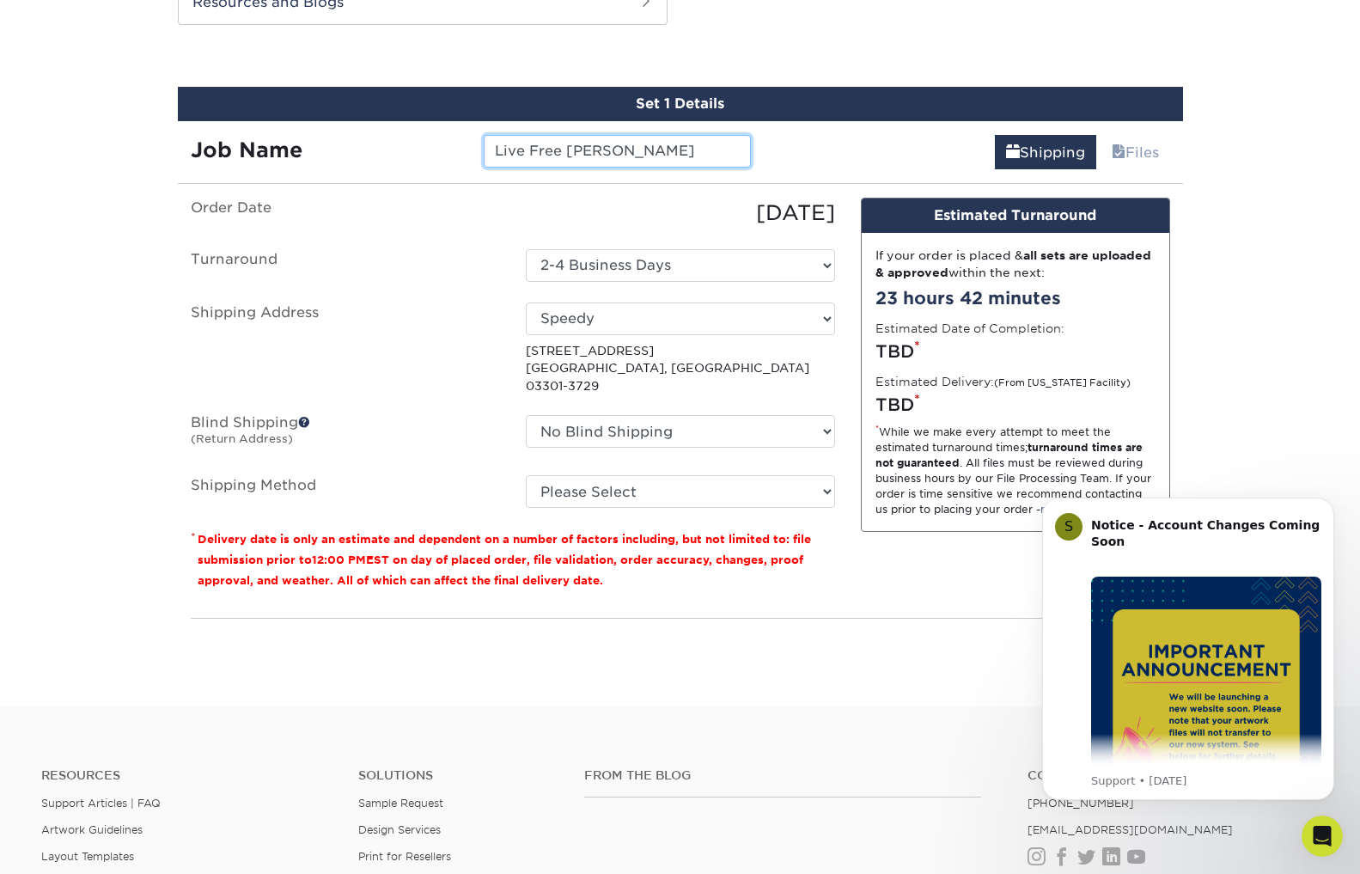
type input "Live Free Kayla Vanhusen"
select select "03"
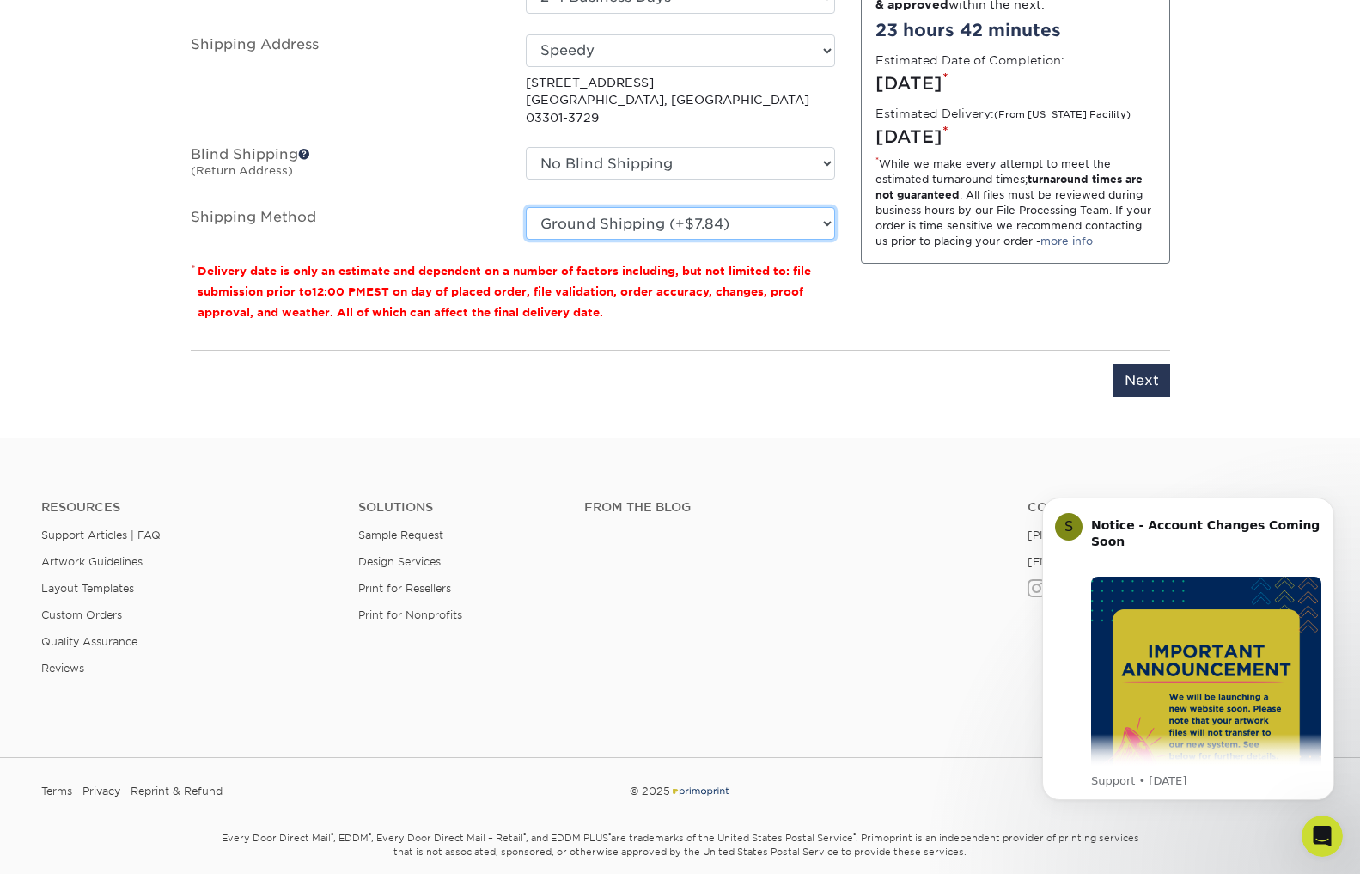
scroll to position [1203, 0]
click at [1140, 364] on input "Next" at bounding box center [1142, 380] width 57 height 33
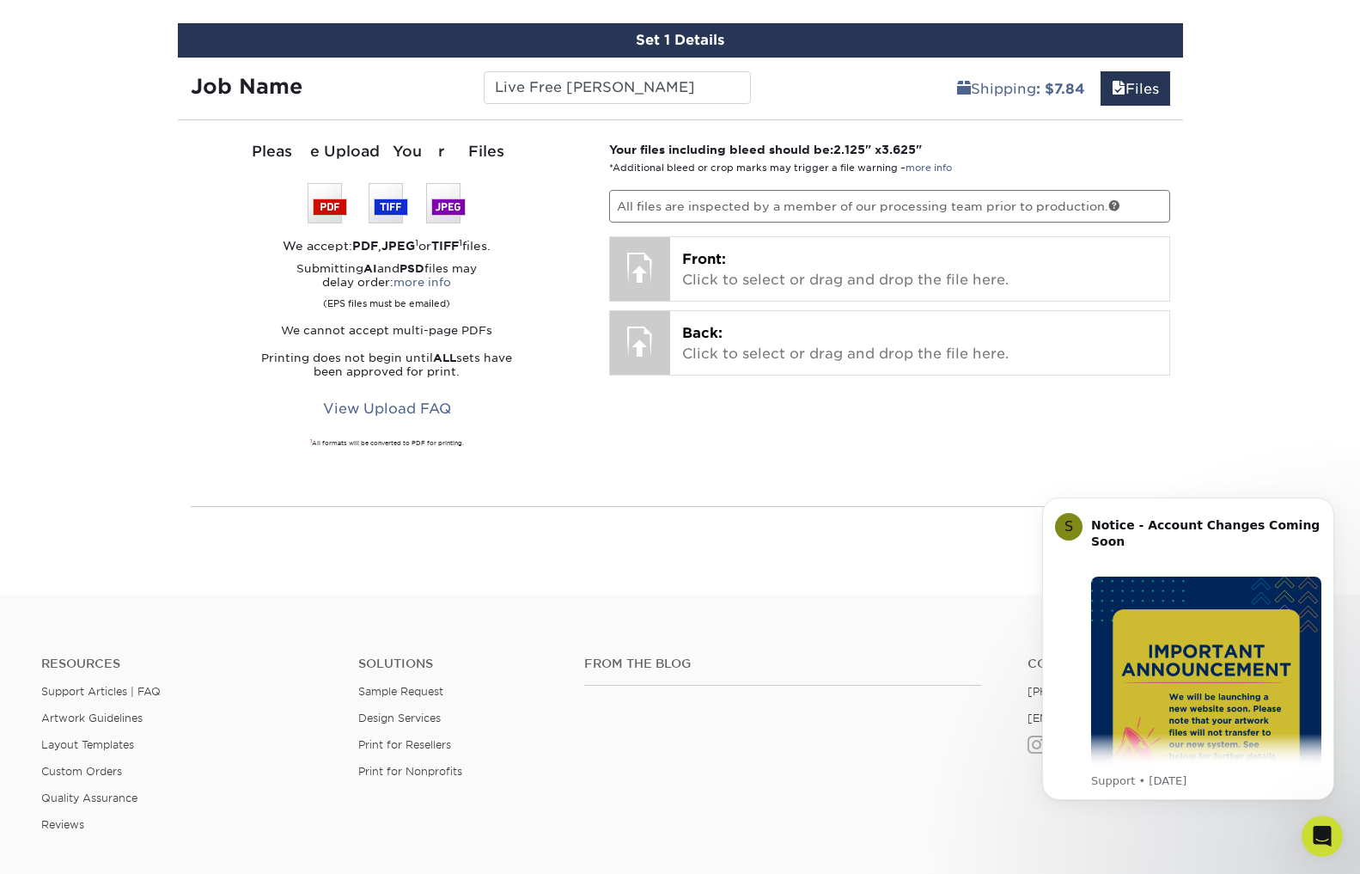
scroll to position [993, 0]
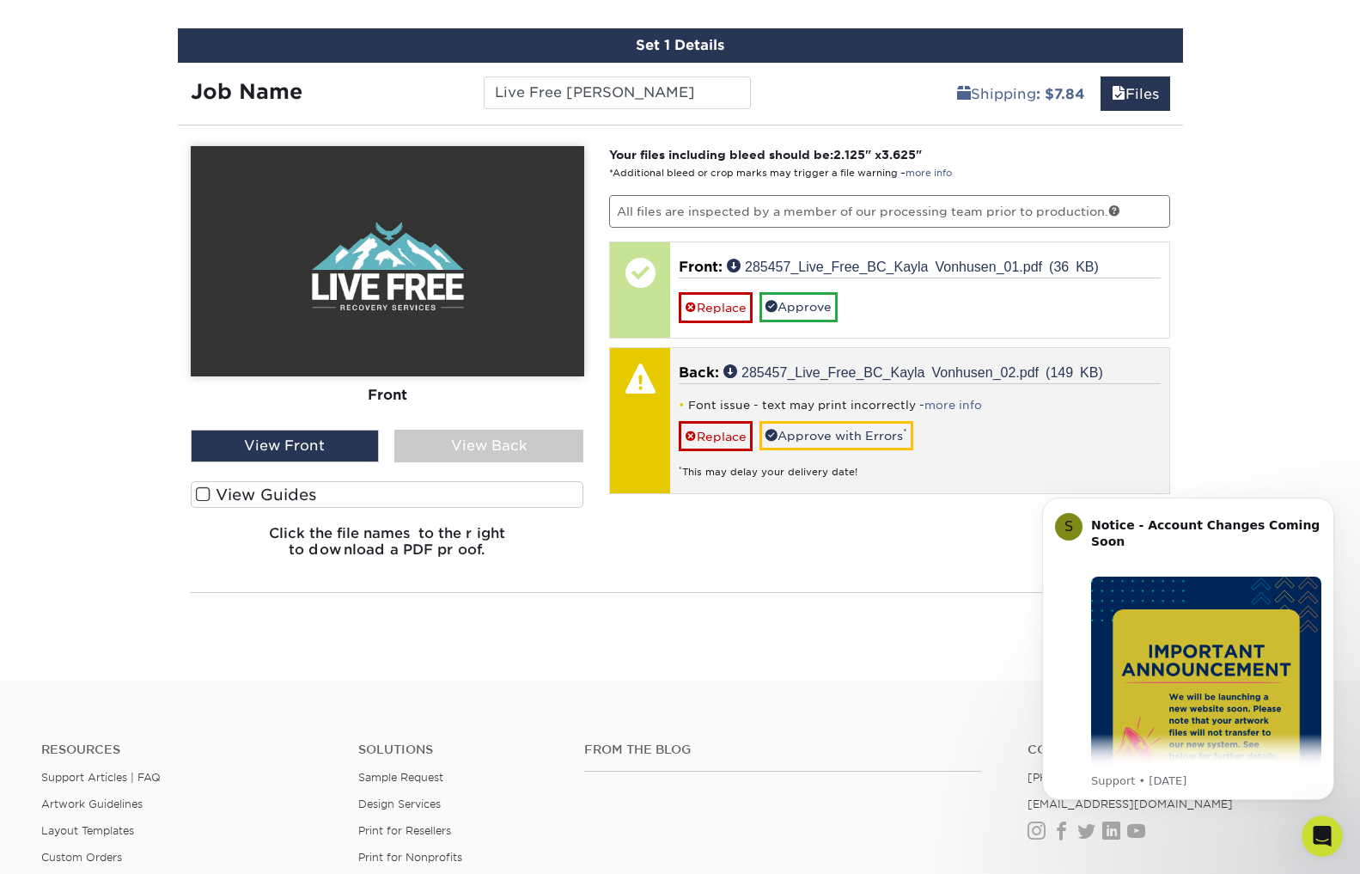
drag, startPoint x: 707, startPoint y: 431, endPoint x: 619, endPoint y: 381, distance: 102.0
click at [706, 431] on link "Replace" at bounding box center [716, 436] width 74 height 30
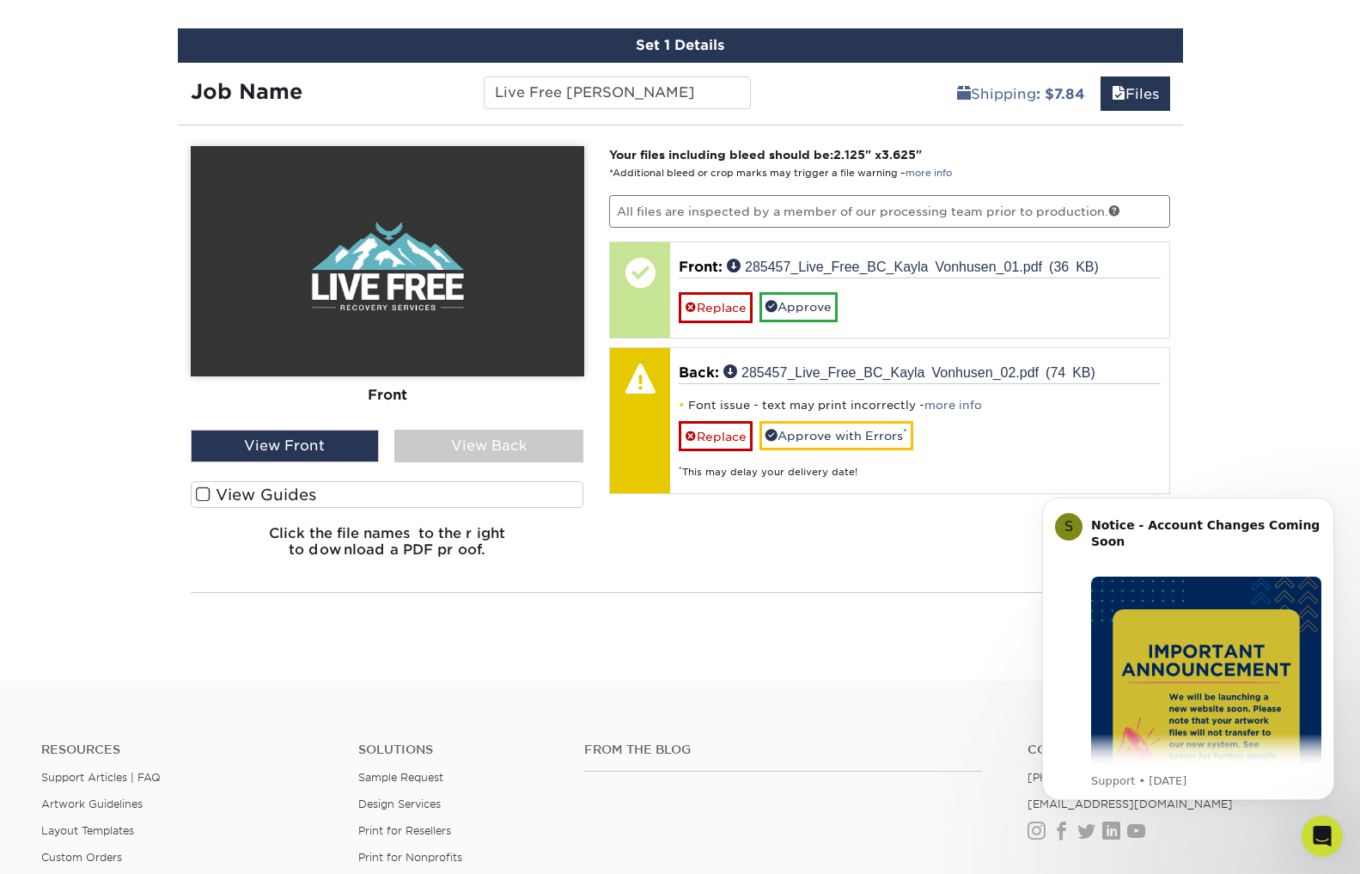
click at [710, 439] on link "Replace" at bounding box center [716, 436] width 74 height 30
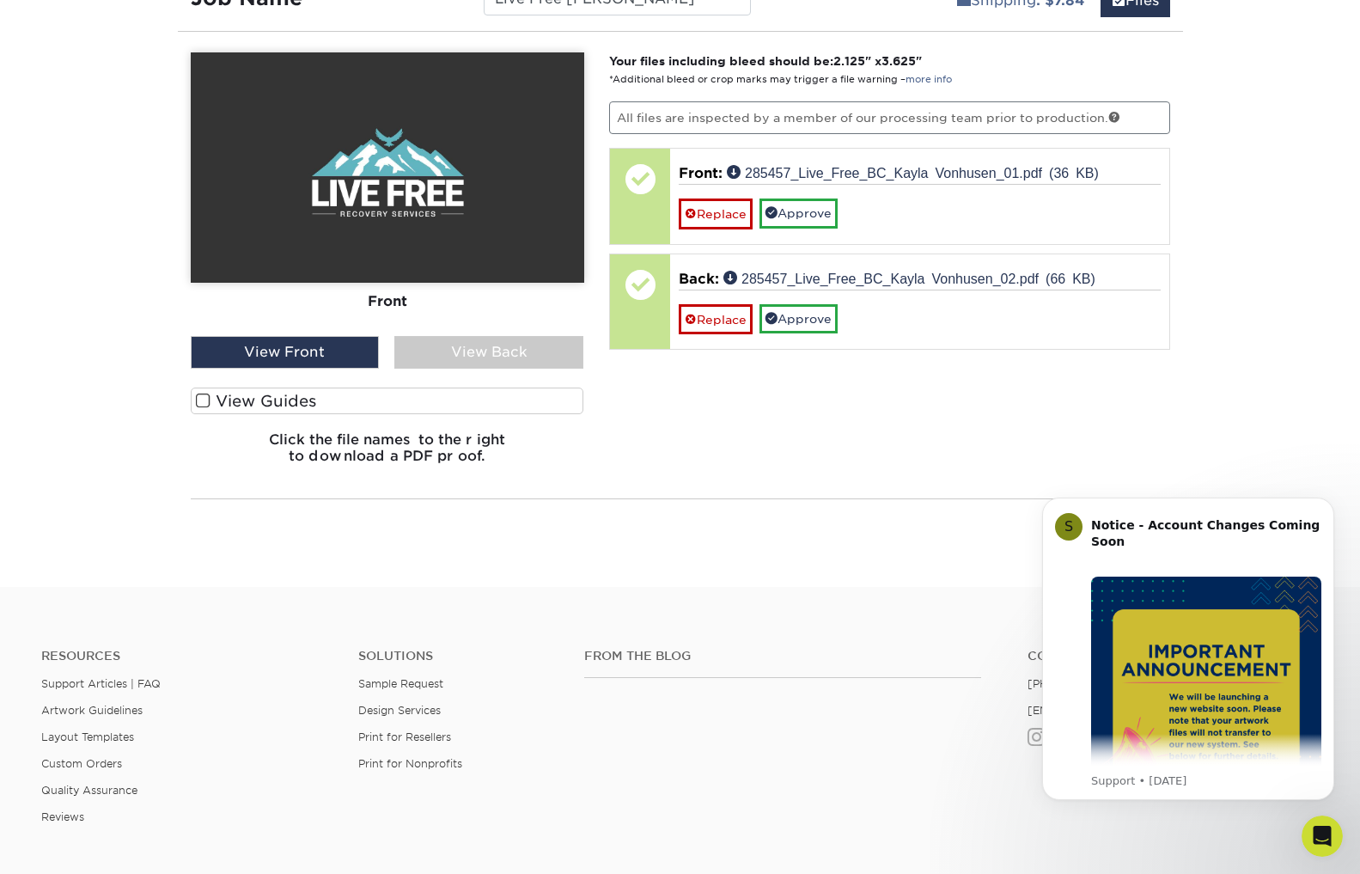
scroll to position [1092, 0]
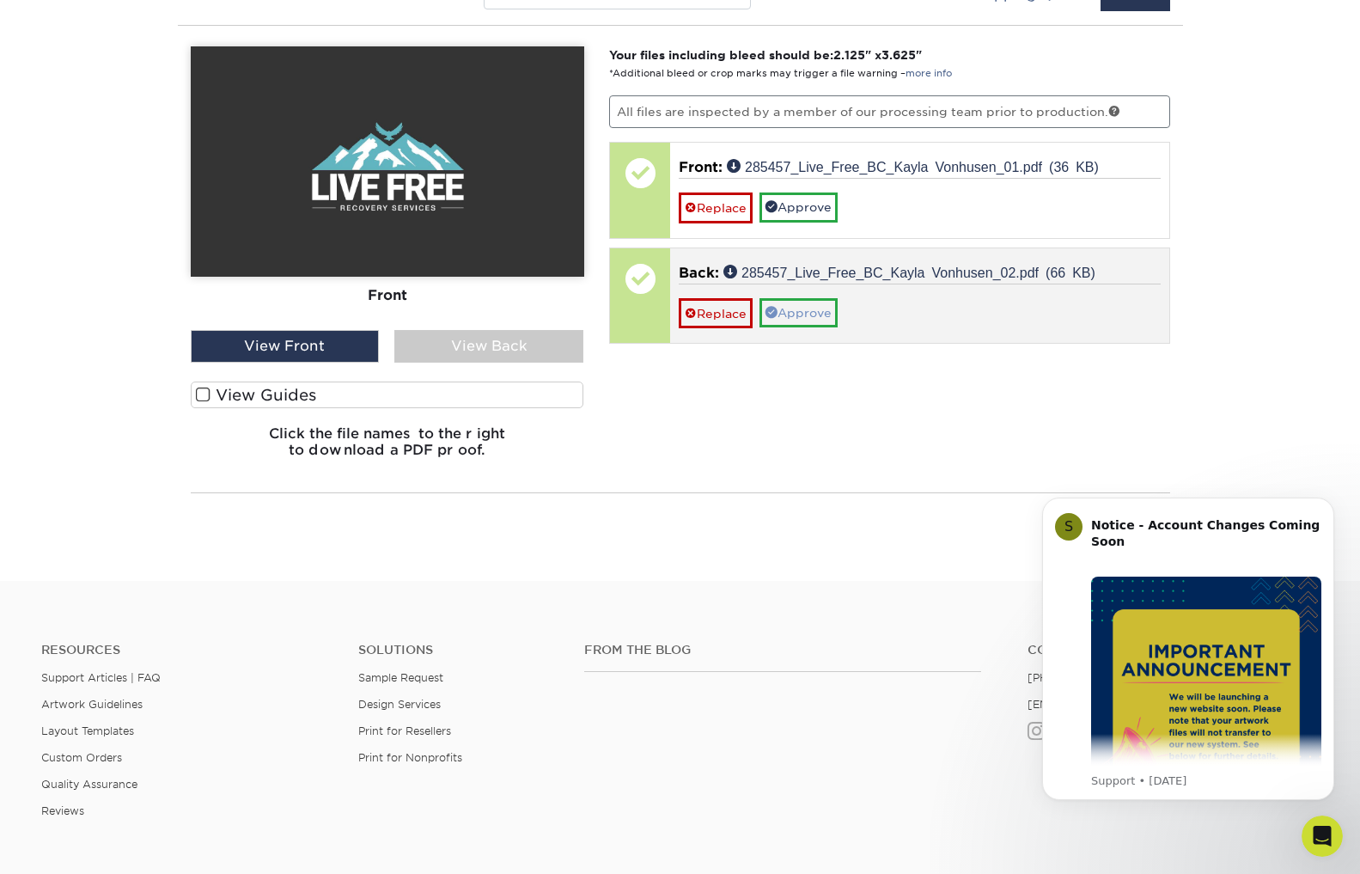
click at [806, 312] on link "Approve" at bounding box center [799, 312] width 78 height 29
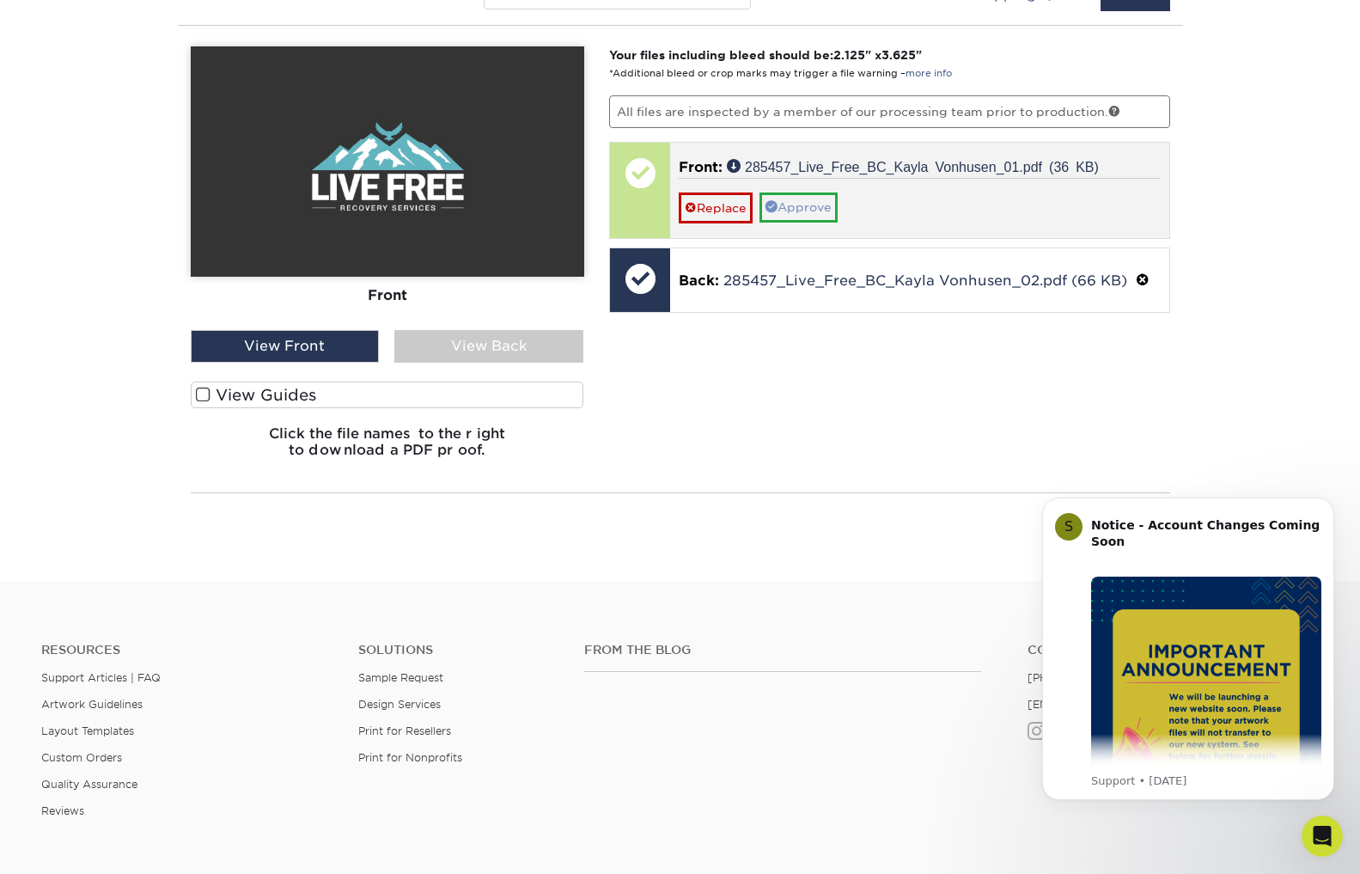
click at [809, 207] on link "Approve" at bounding box center [799, 207] width 78 height 29
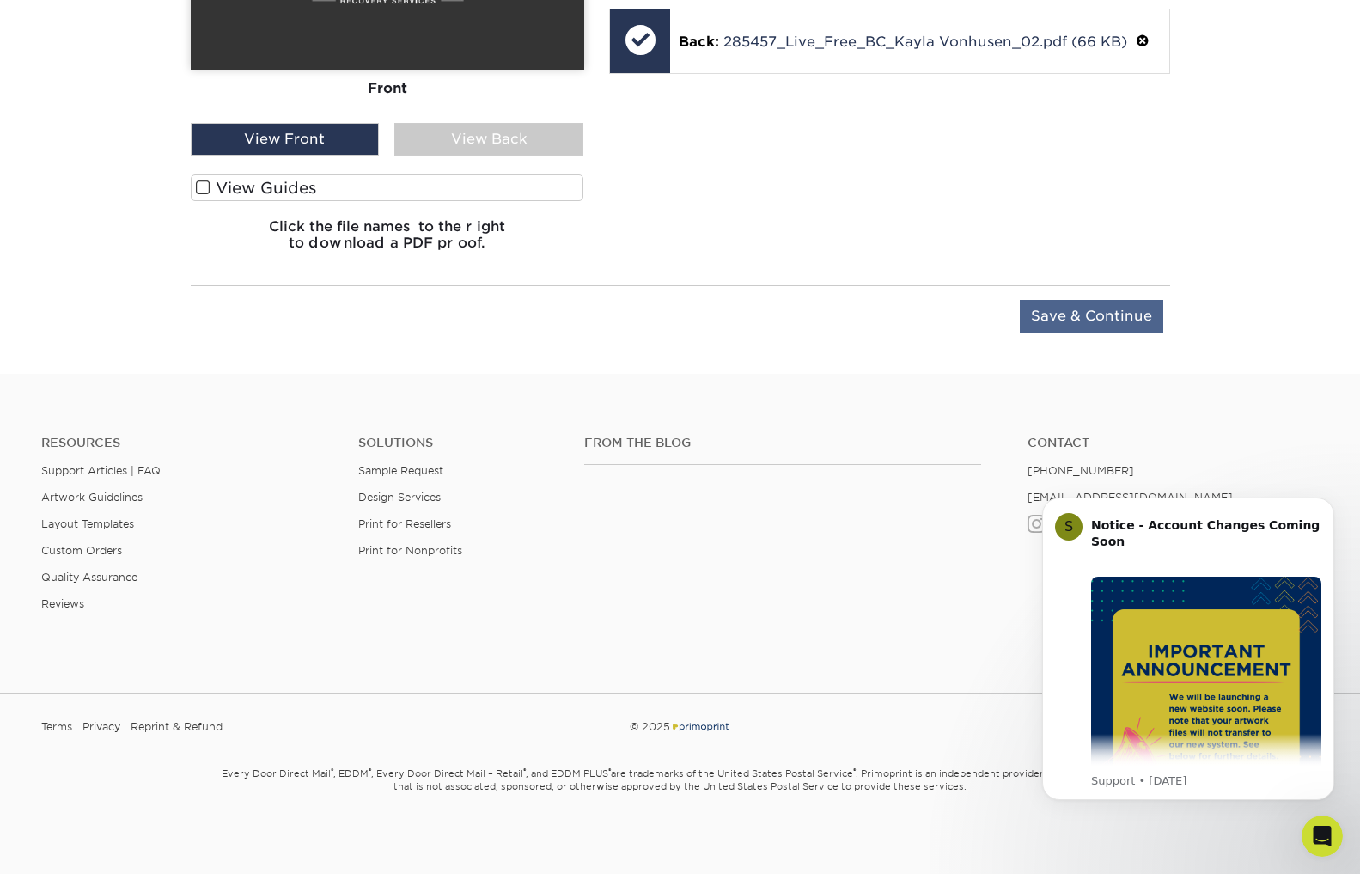
click at [1055, 309] on input "Save & Continue" at bounding box center [1092, 316] width 144 height 33
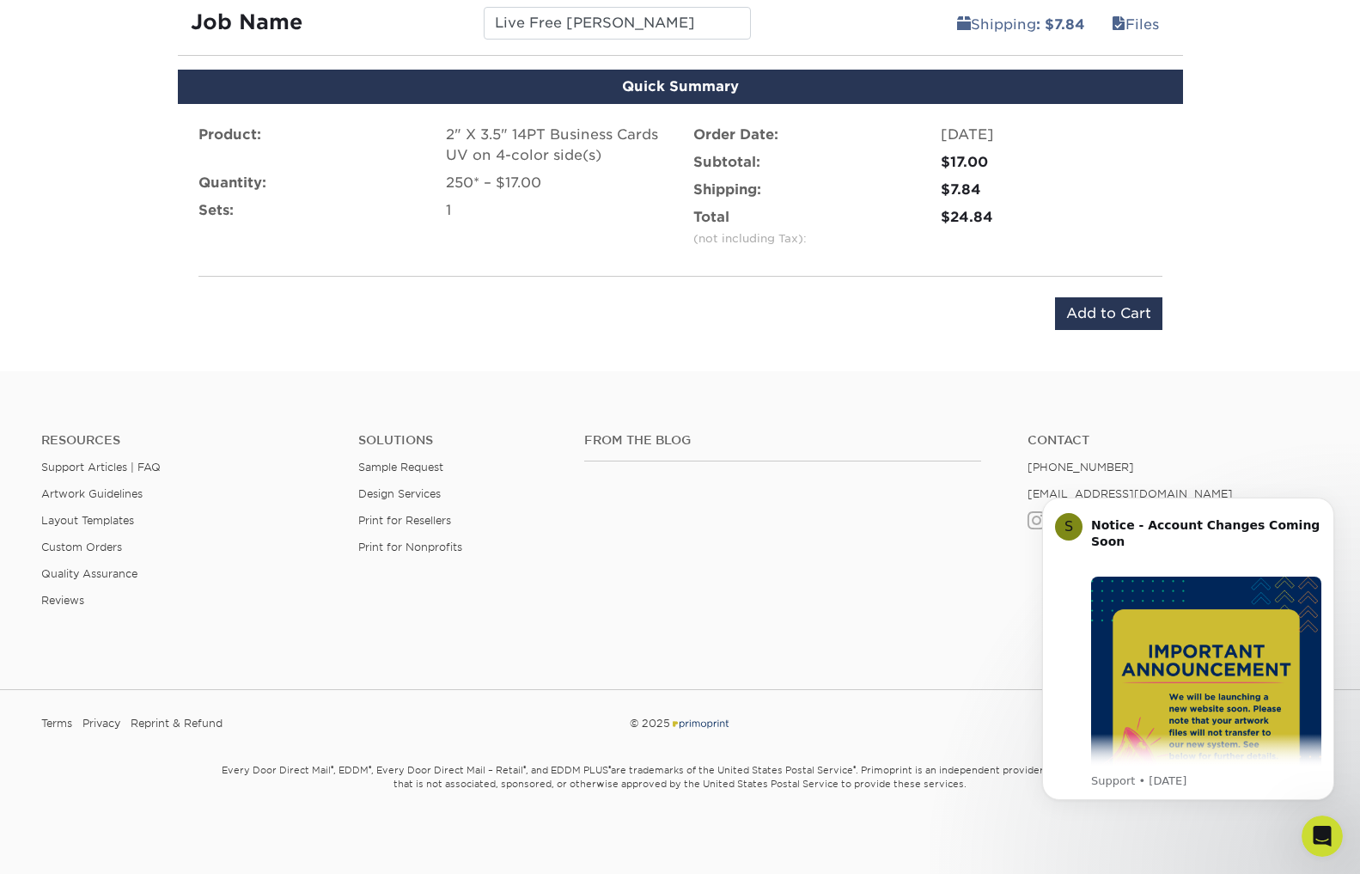
scroll to position [1060, 0]
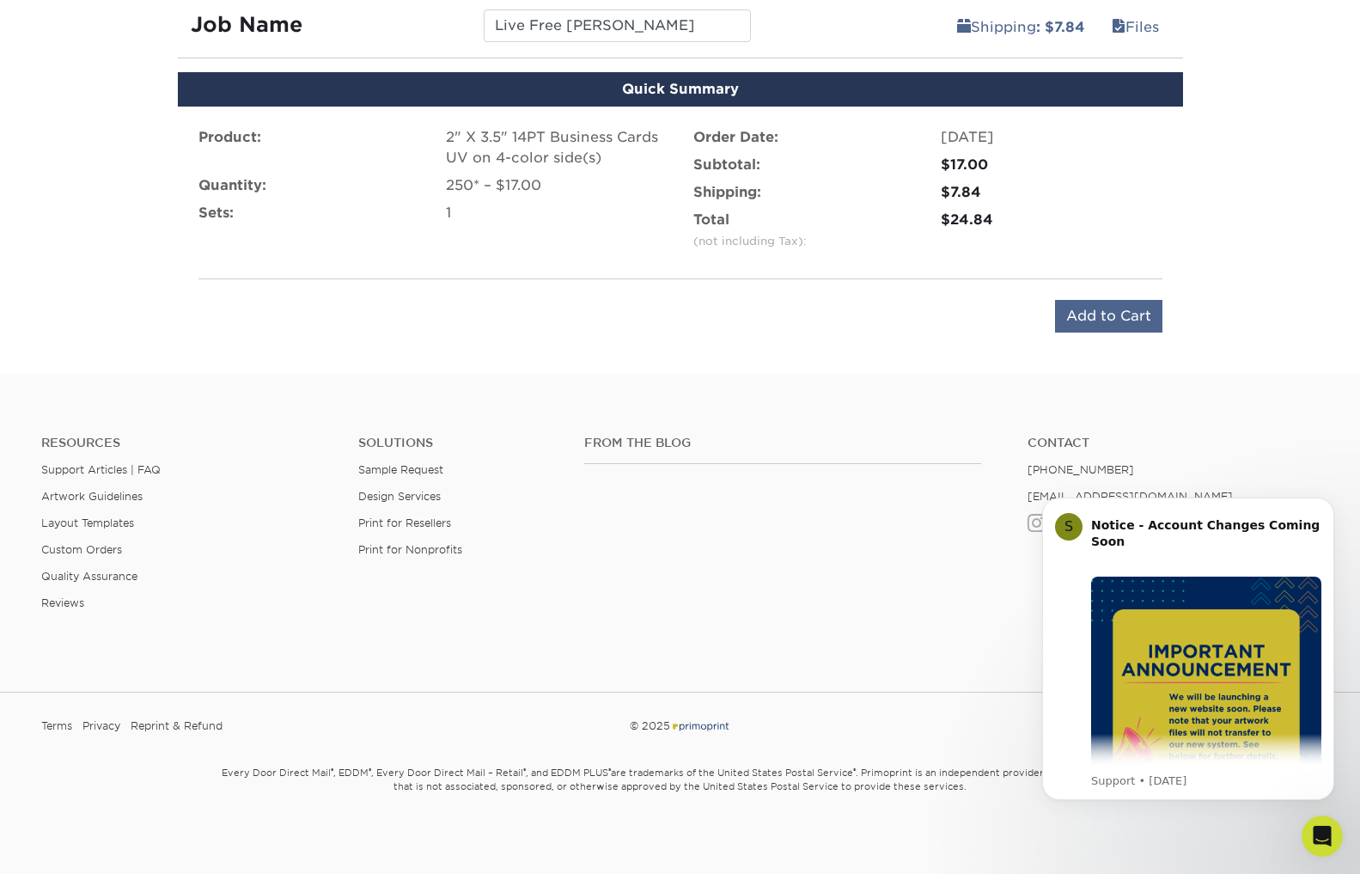
click at [1105, 318] on input "Add to Cart" at bounding box center [1108, 316] width 107 height 33
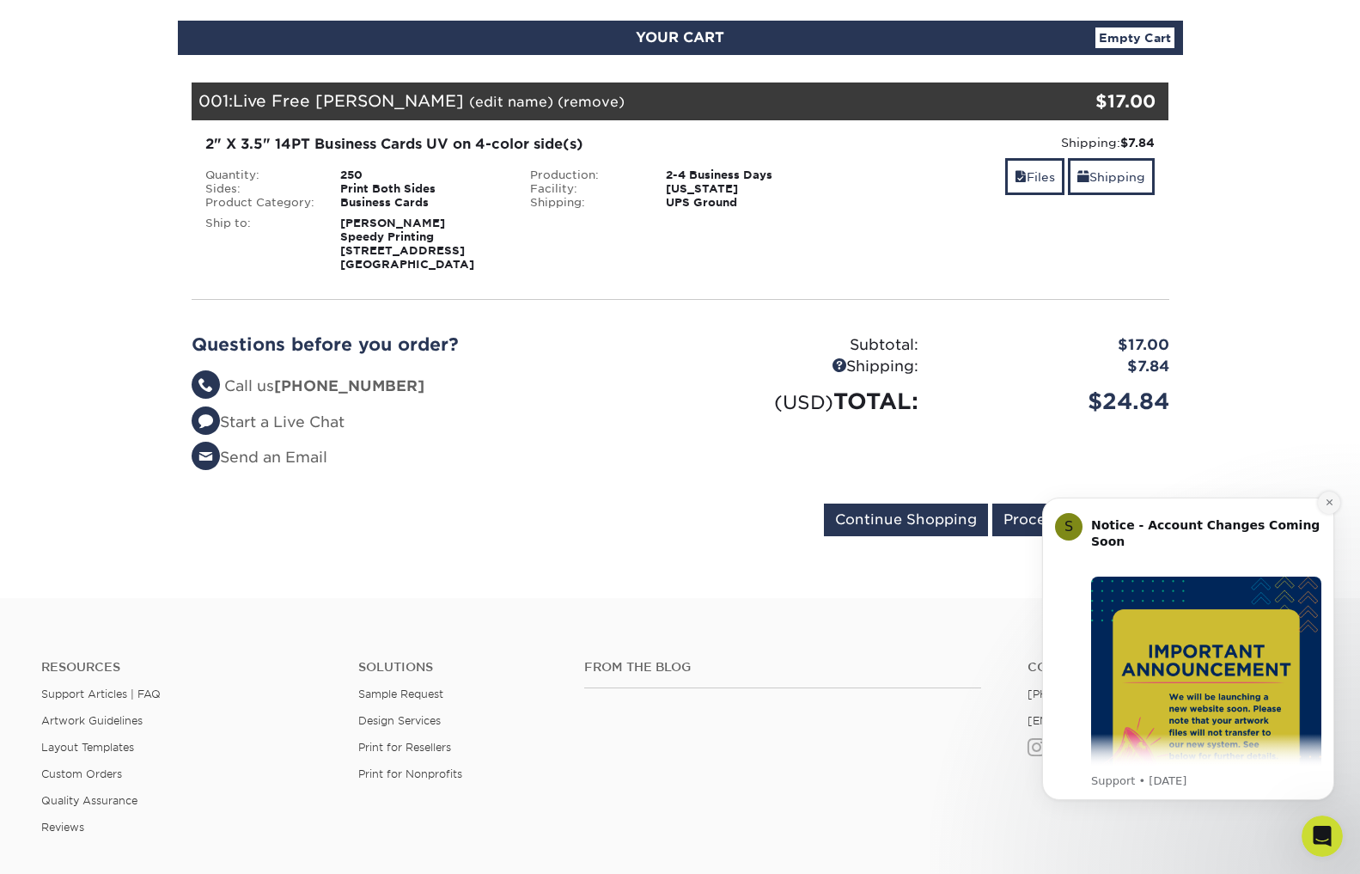
click at [1330, 504] on icon "Dismiss notification" at bounding box center [1329, 502] width 9 height 9
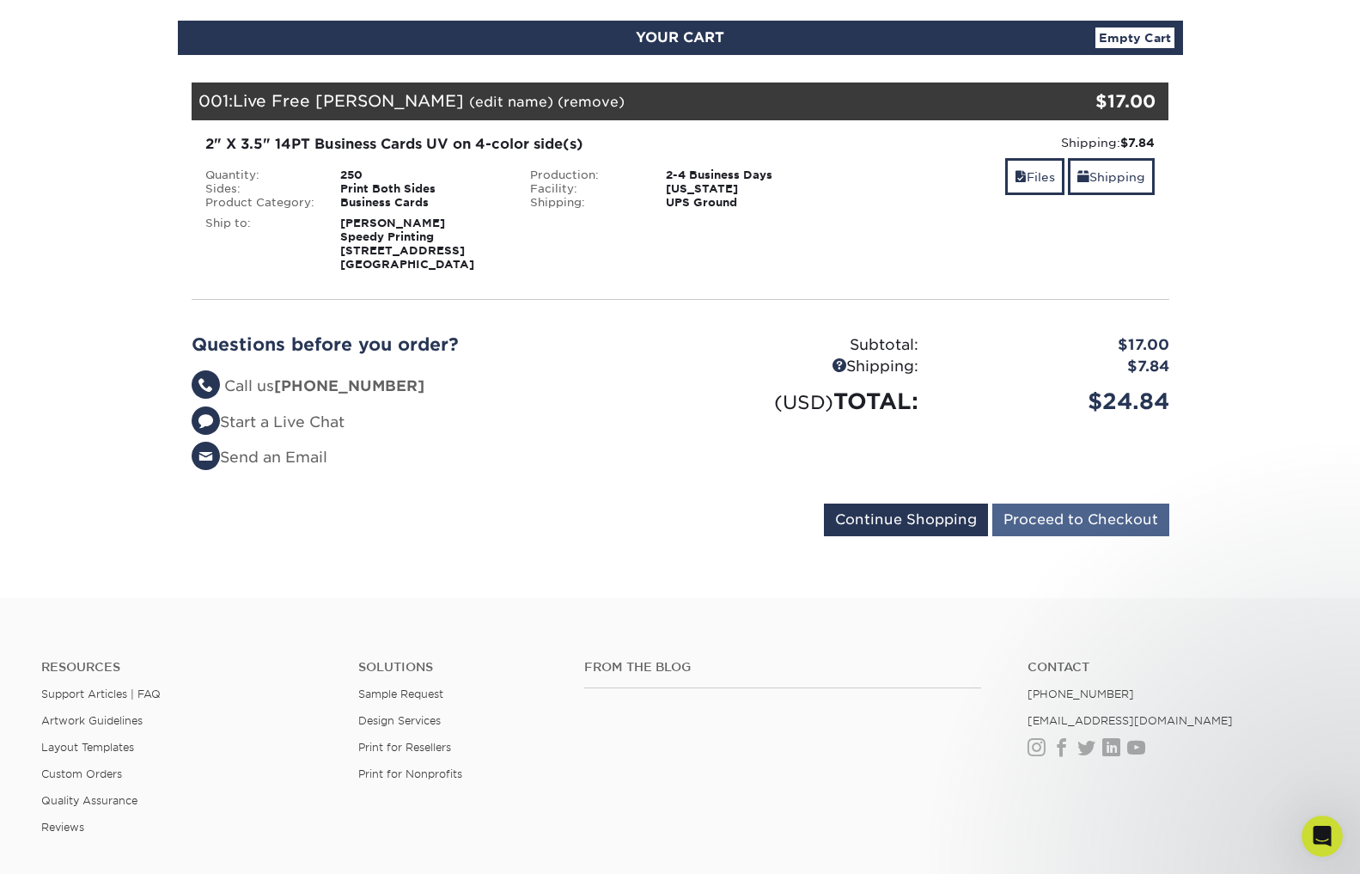
click at [1104, 512] on input "Proceed to Checkout" at bounding box center [1081, 520] width 177 height 33
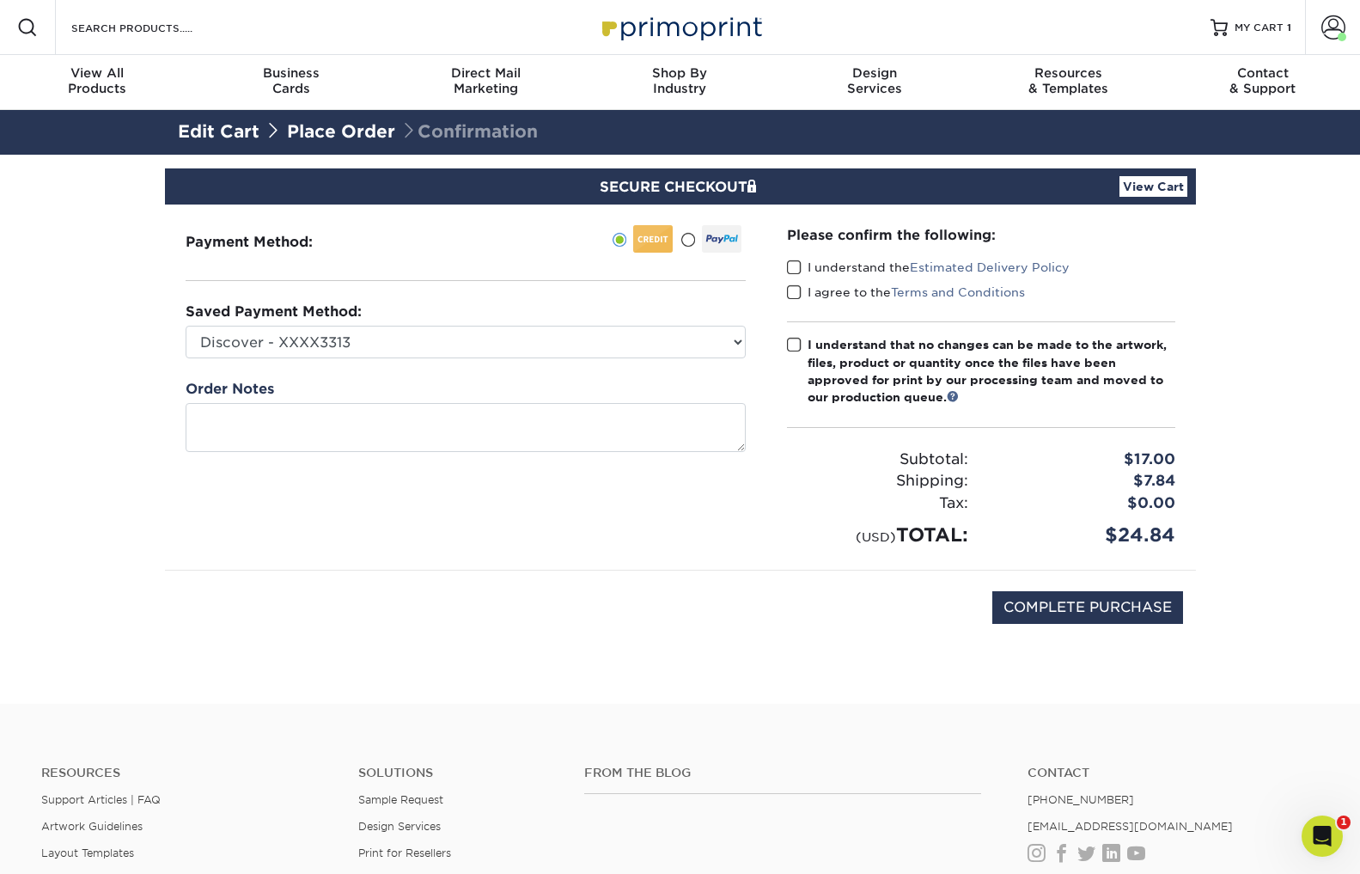
drag, startPoint x: 794, startPoint y: 267, endPoint x: 793, endPoint y: 291, distance: 24.1
click at [794, 267] on span at bounding box center [794, 268] width 15 height 16
click at [0, 0] on input "I understand the Estimated Delivery Policy" at bounding box center [0, 0] width 0 height 0
click at [792, 292] on span at bounding box center [794, 292] width 15 height 16
click at [0, 0] on input "I agree to the Terms and Conditions" at bounding box center [0, 0] width 0 height 0
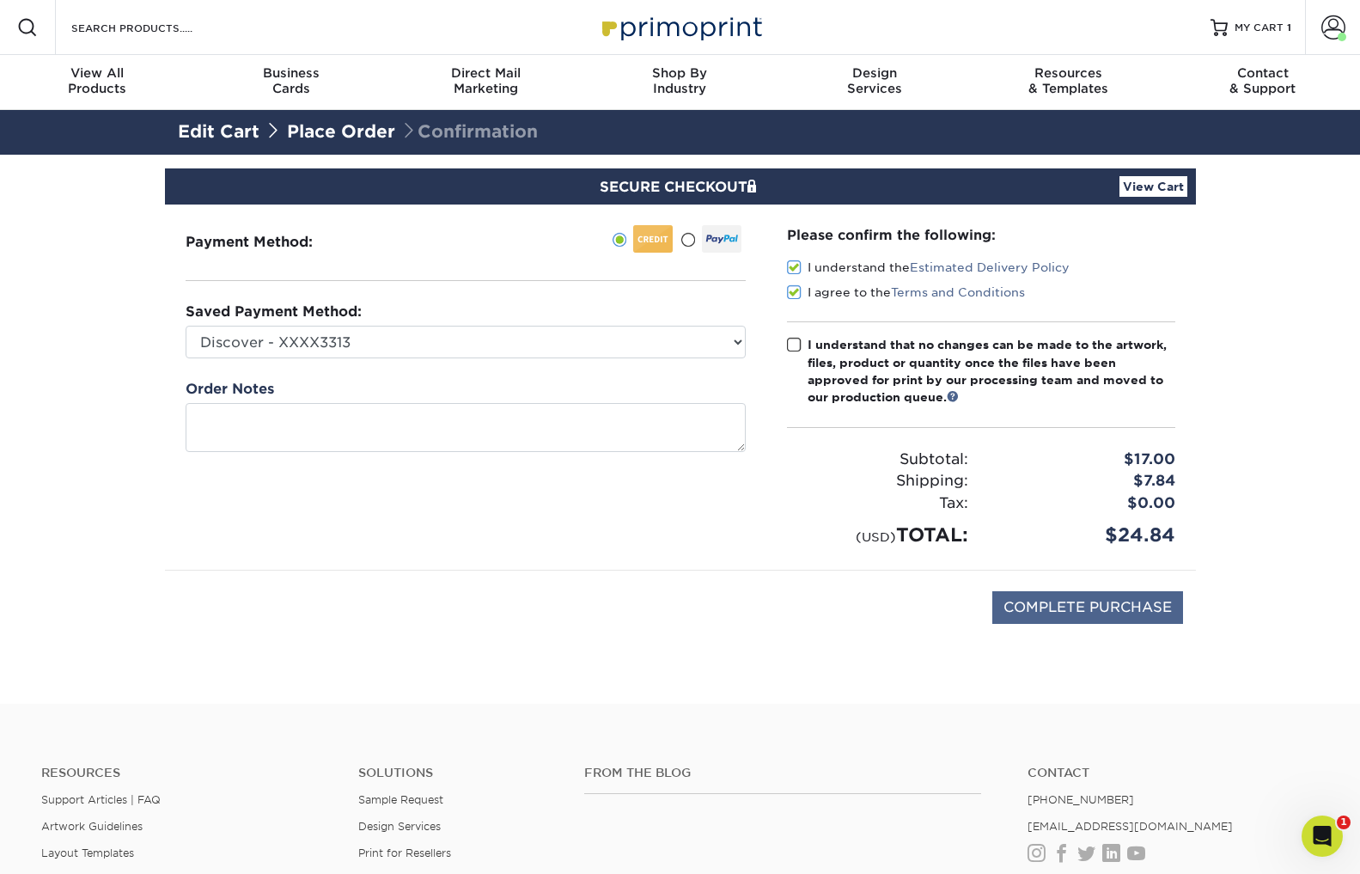
click at [1097, 609] on input "COMPLETE PURCHASE" at bounding box center [1088, 607] width 191 height 33
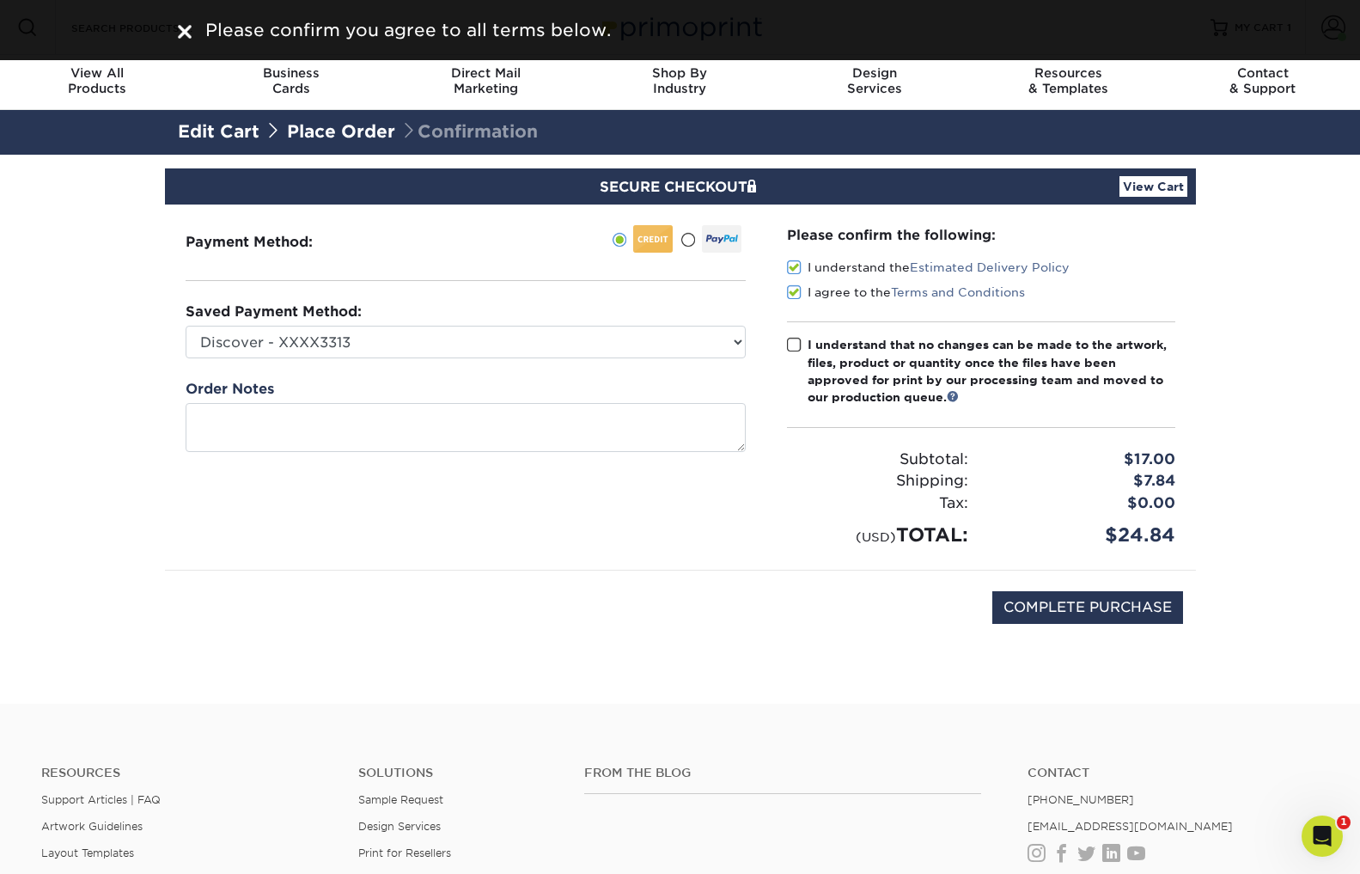
click at [798, 346] on span at bounding box center [794, 345] width 15 height 16
click at [0, 0] on input "I understand that no changes can be made to the artwork, files, product or quan…" at bounding box center [0, 0] width 0 height 0
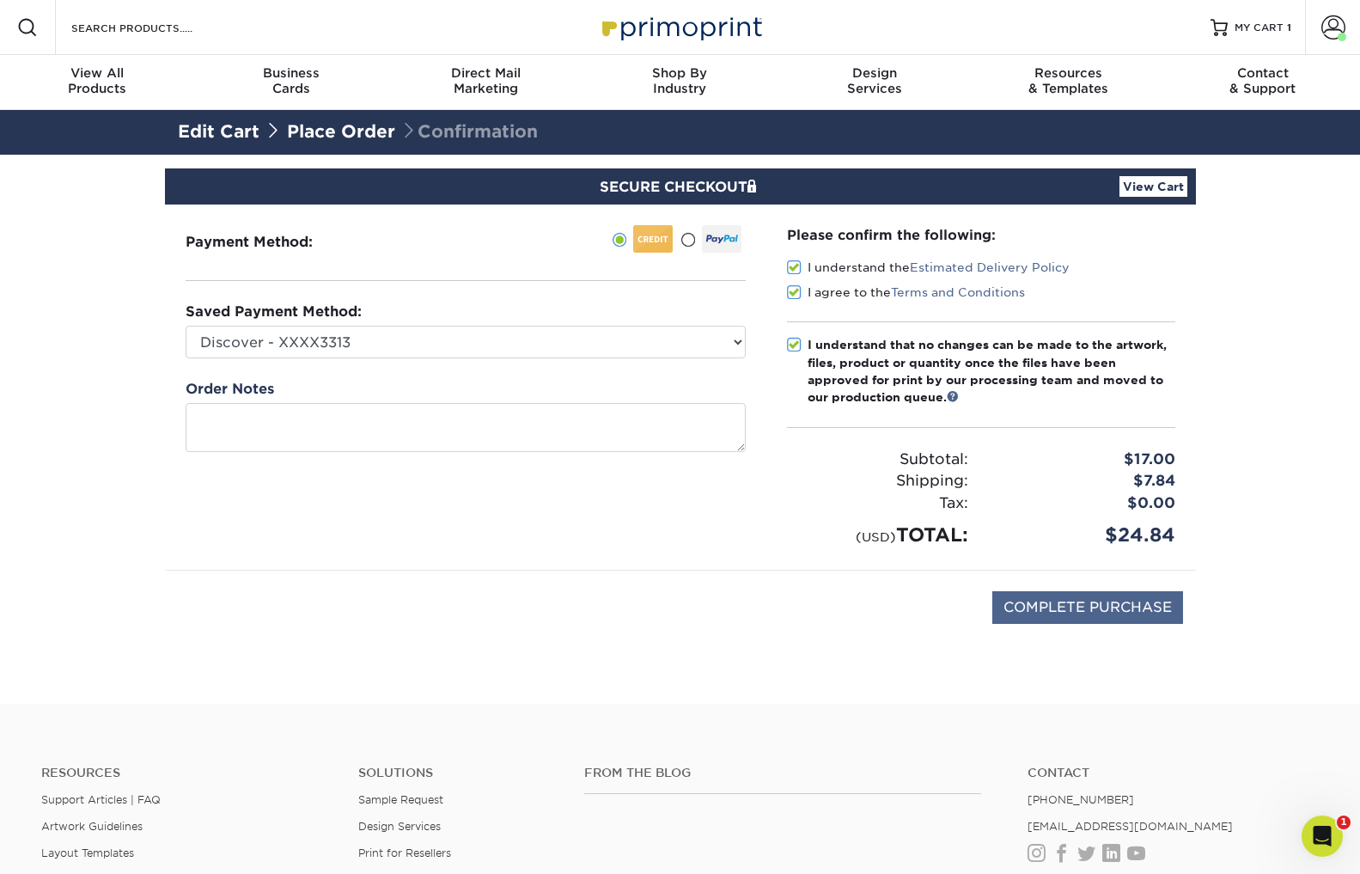
click at [1137, 595] on input "COMPLETE PURCHASE" at bounding box center [1088, 607] width 191 height 33
type input "PROCESSING, PLEASE WAIT..."
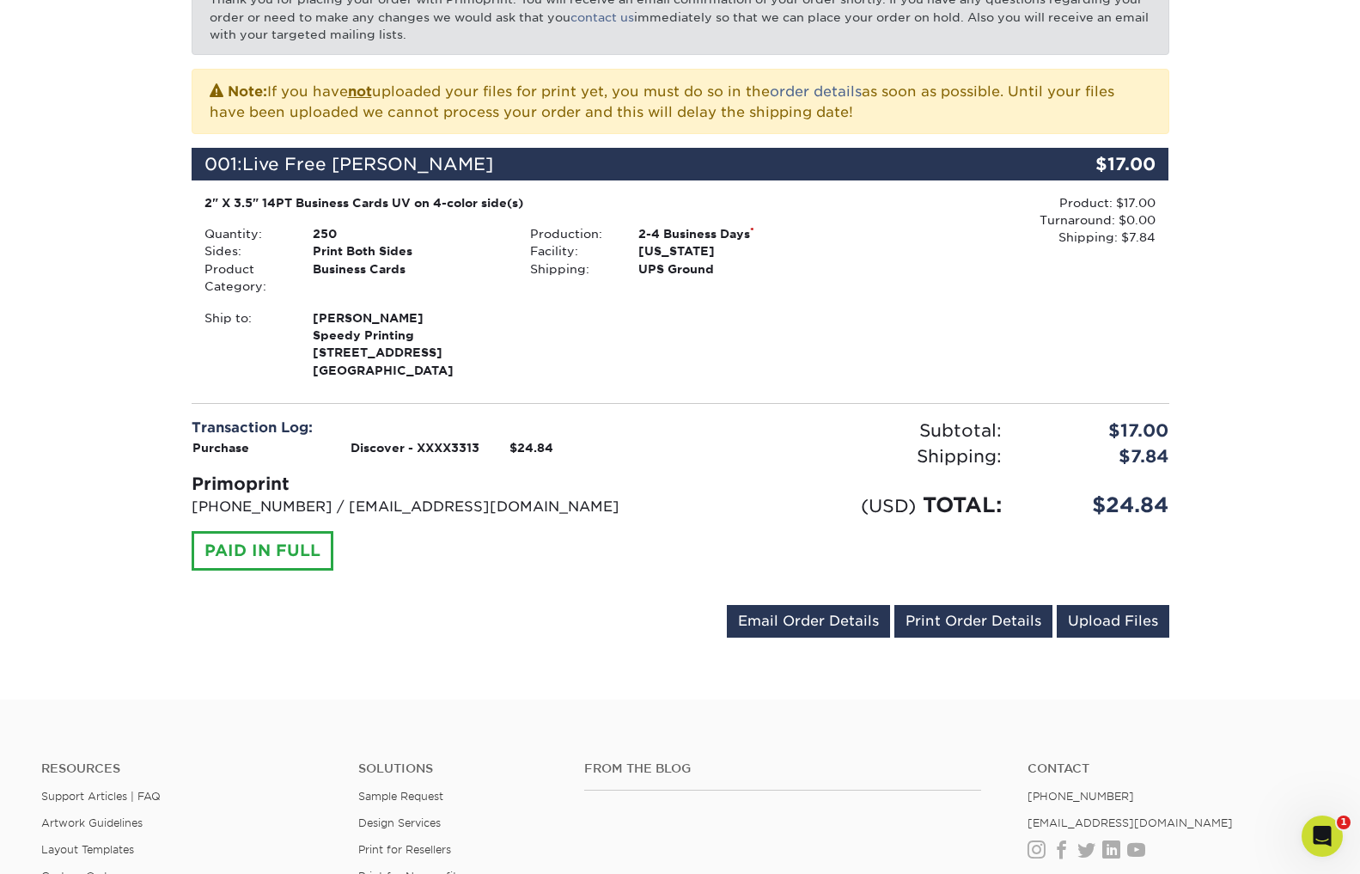
scroll to position [348, 0]
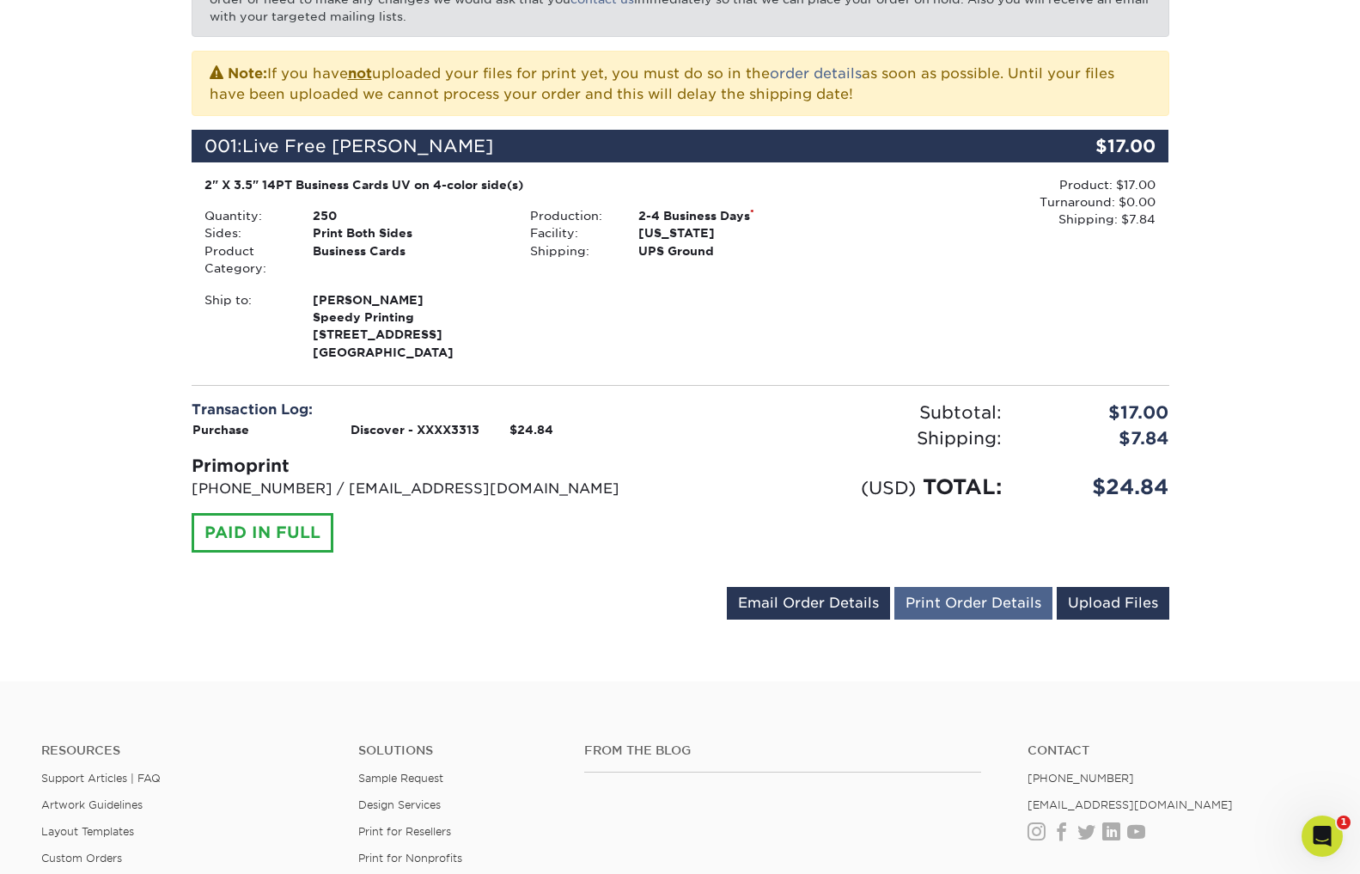
click at [949, 598] on link "Print Order Details" at bounding box center [974, 603] width 158 height 33
